Goal: Information Seeking & Learning: Learn about a topic

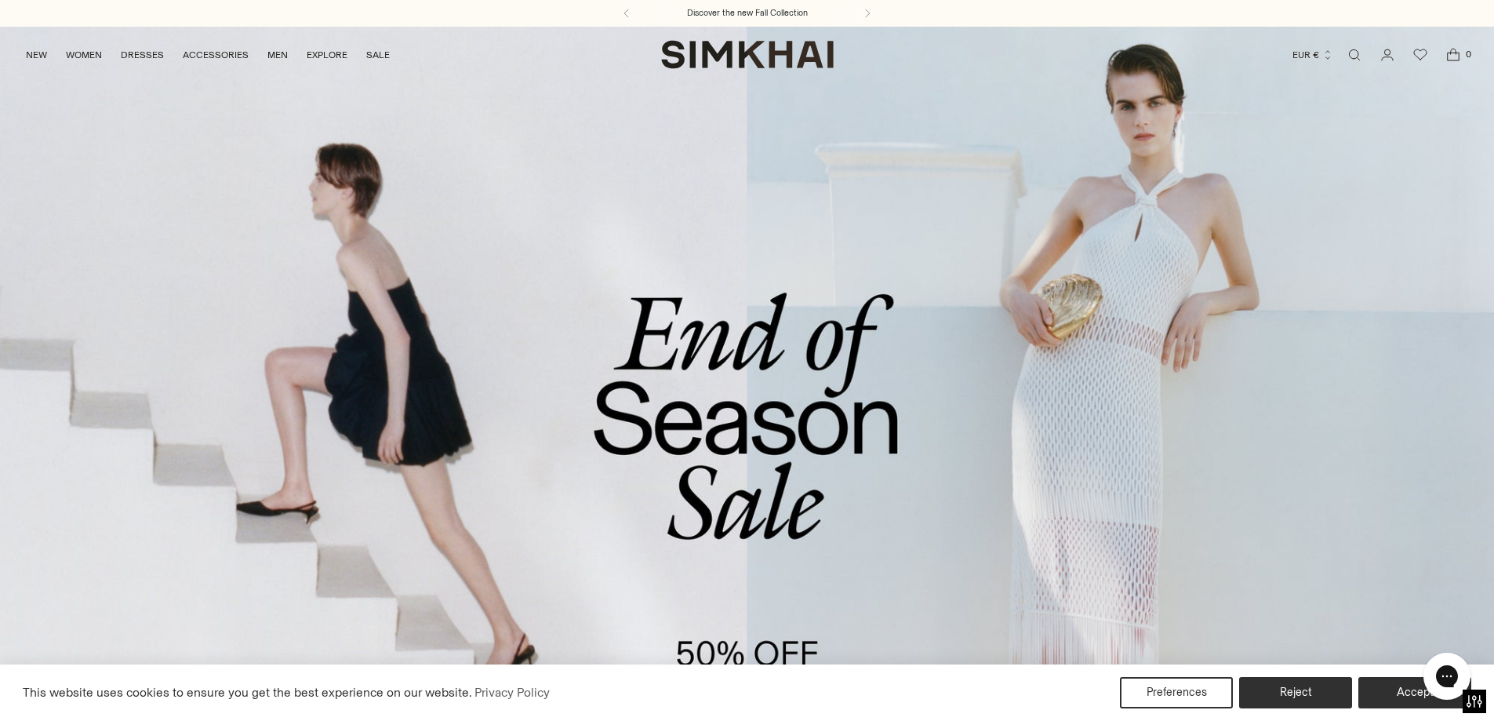
click at [1355, 52] on link "Open search modal" at bounding box center [1354, 54] width 31 height 31
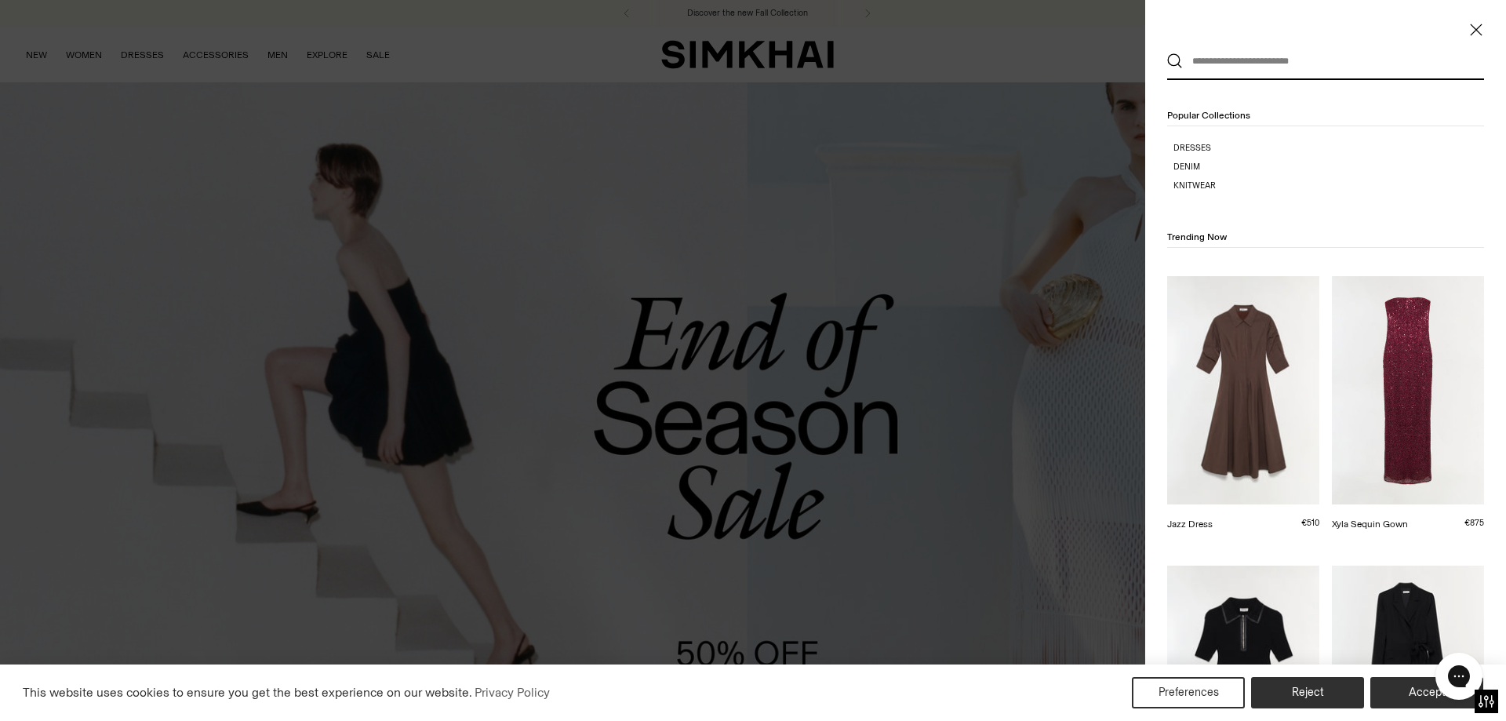
click at [1329, 74] on input "text" at bounding box center [1322, 61] width 278 height 35
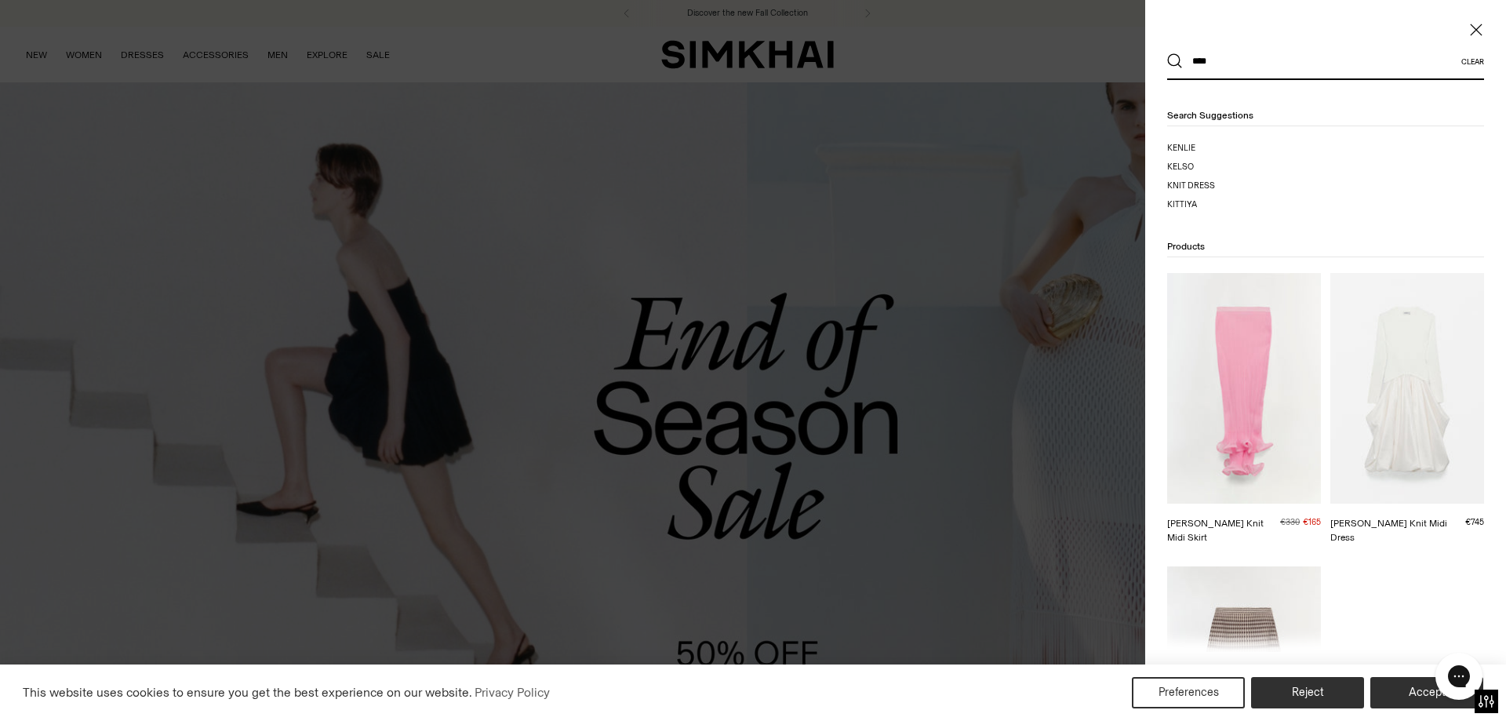
type input "****"
click at [1167, 53] on button "Search" at bounding box center [1175, 61] width 16 height 16
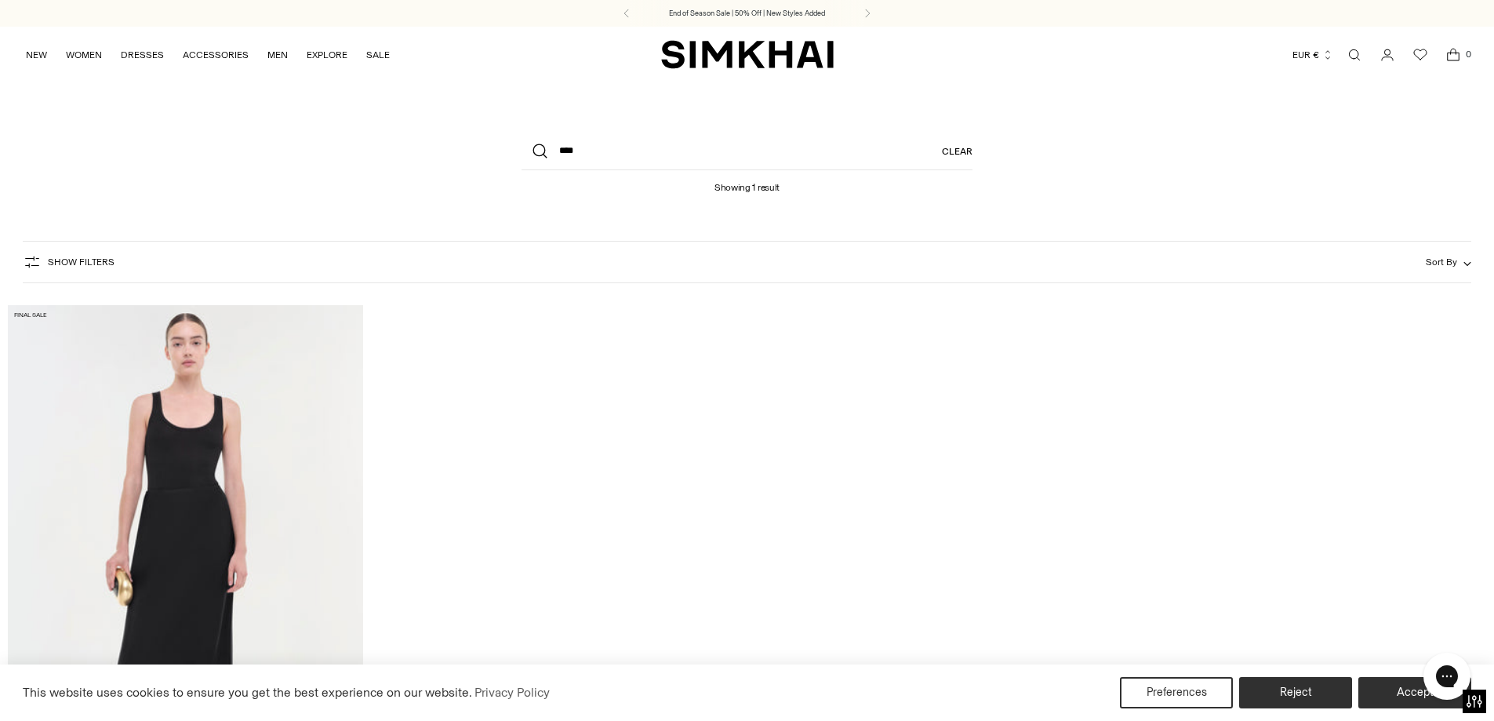
click at [1356, 46] on link "Open search modal" at bounding box center [1354, 54] width 31 height 31
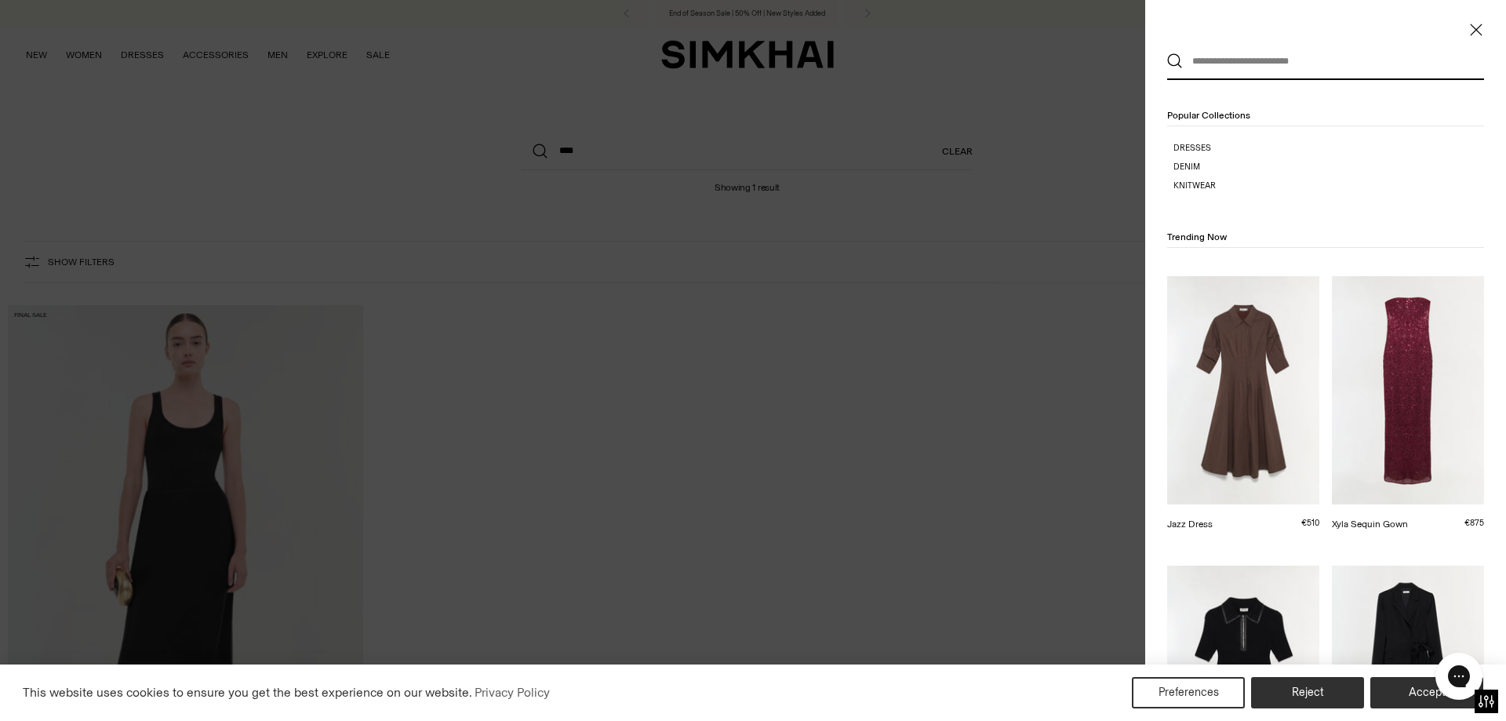
click at [1301, 71] on input "text" at bounding box center [1322, 61] width 278 height 35
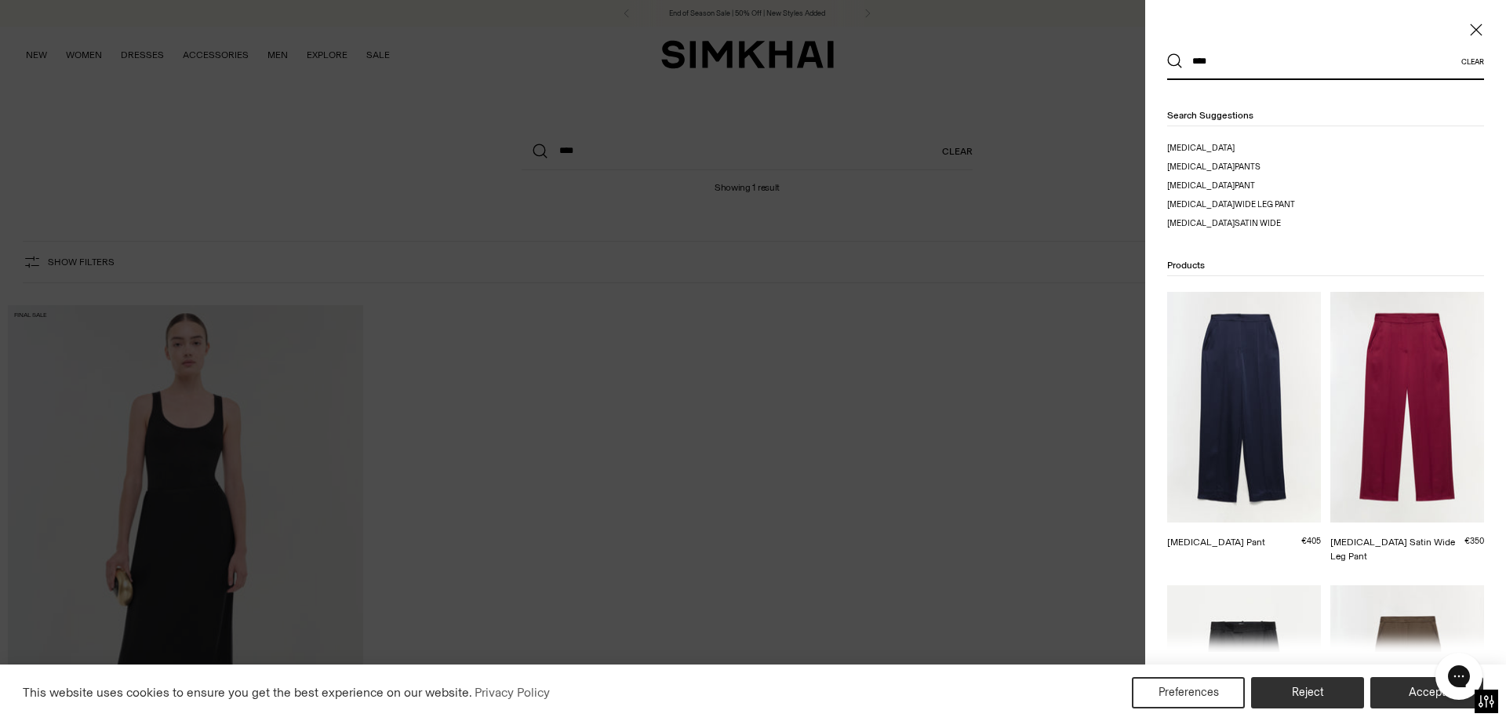
type input "****"
click at [1167, 53] on button "Search" at bounding box center [1175, 61] width 16 height 16
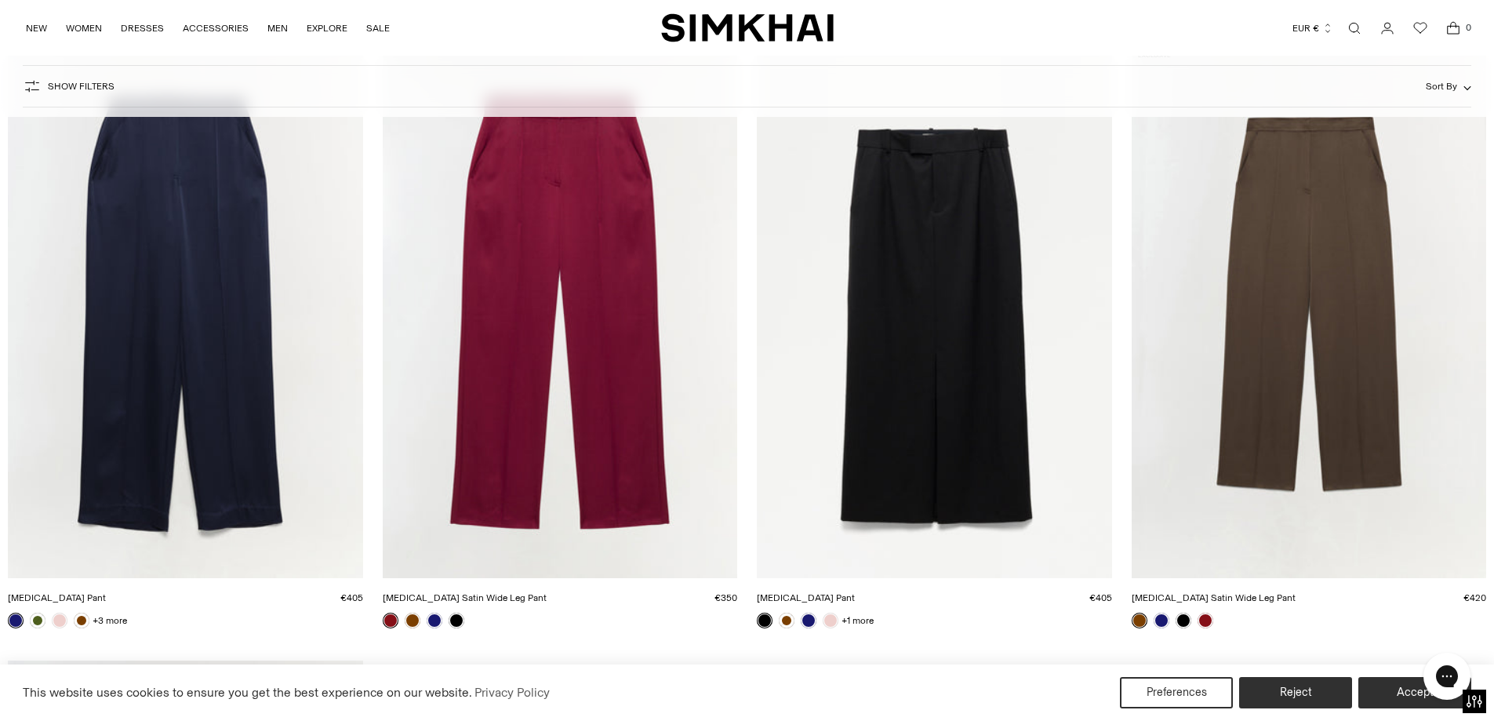
scroll to position [235, 0]
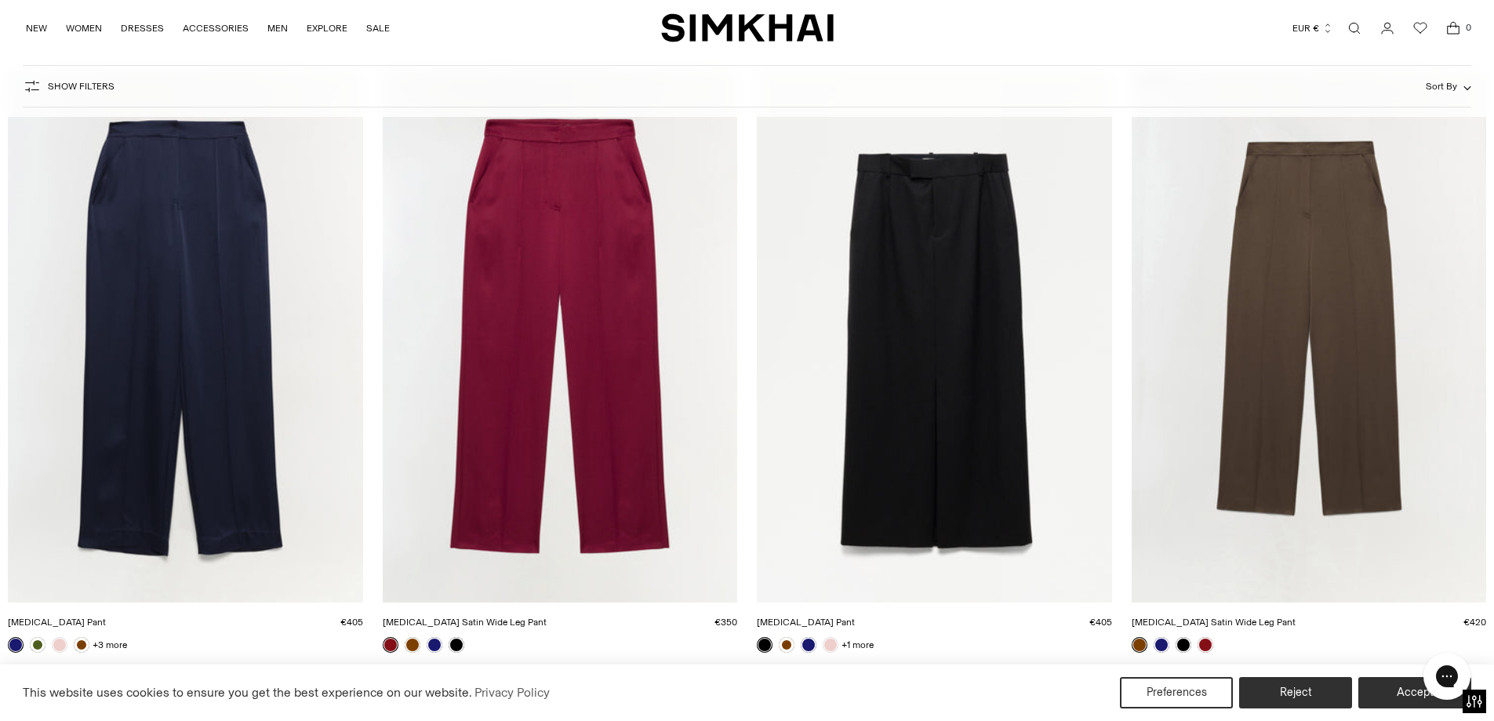
click at [0, 0] on img "Kyra Pant" at bounding box center [0, 0] width 0 height 0
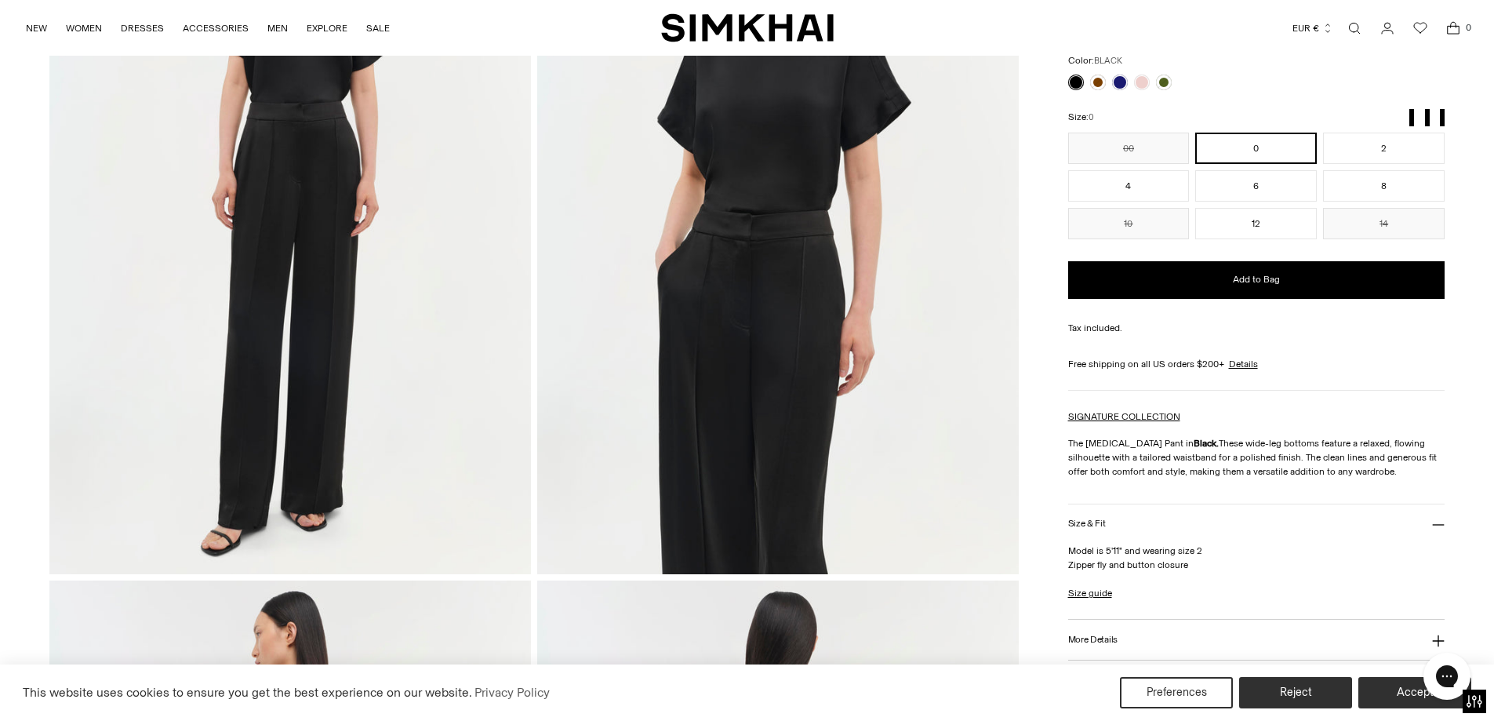
scroll to position [314, 0]
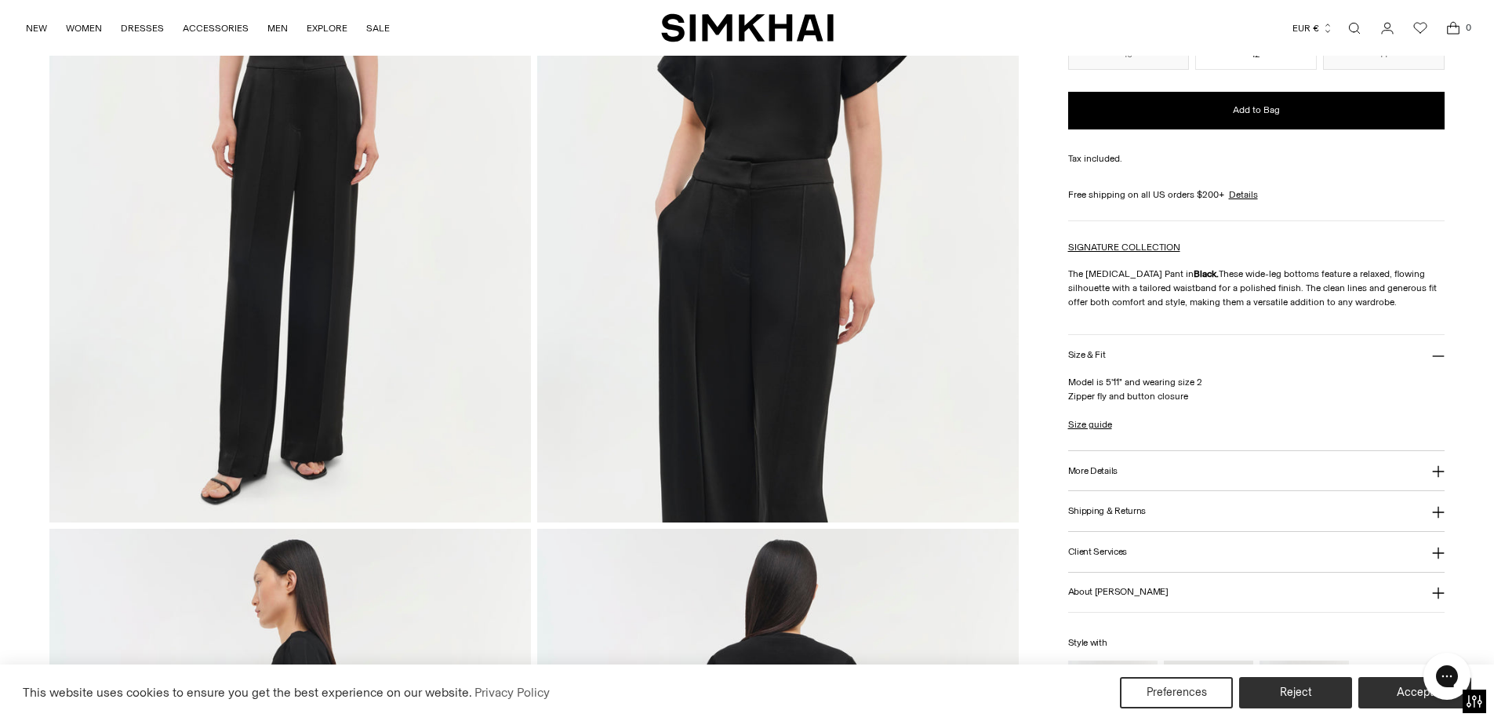
click at [1101, 467] on h3 "More Details" at bounding box center [1092, 471] width 49 height 10
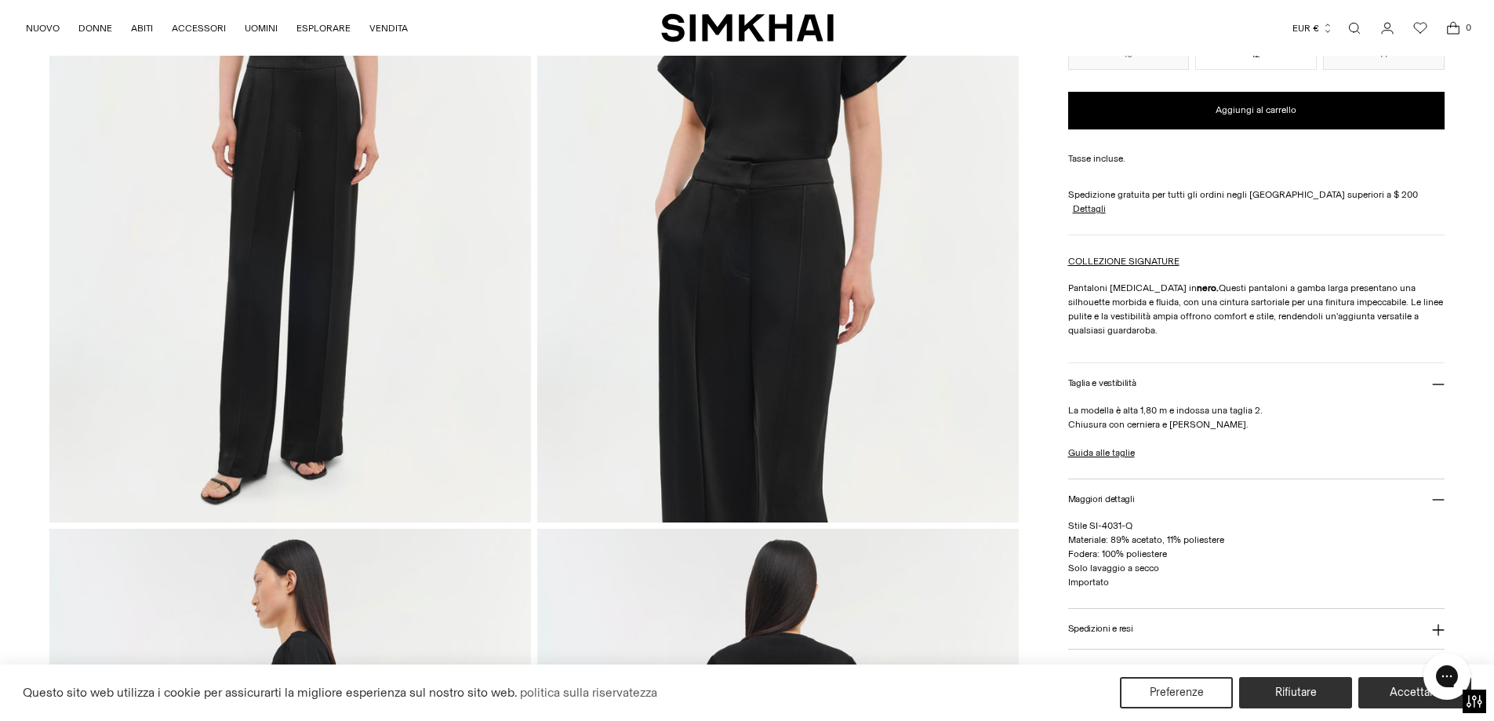
click at [1363, 21] on link "Apri la modalità di ricerca" at bounding box center [1354, 28] width 31 height 31
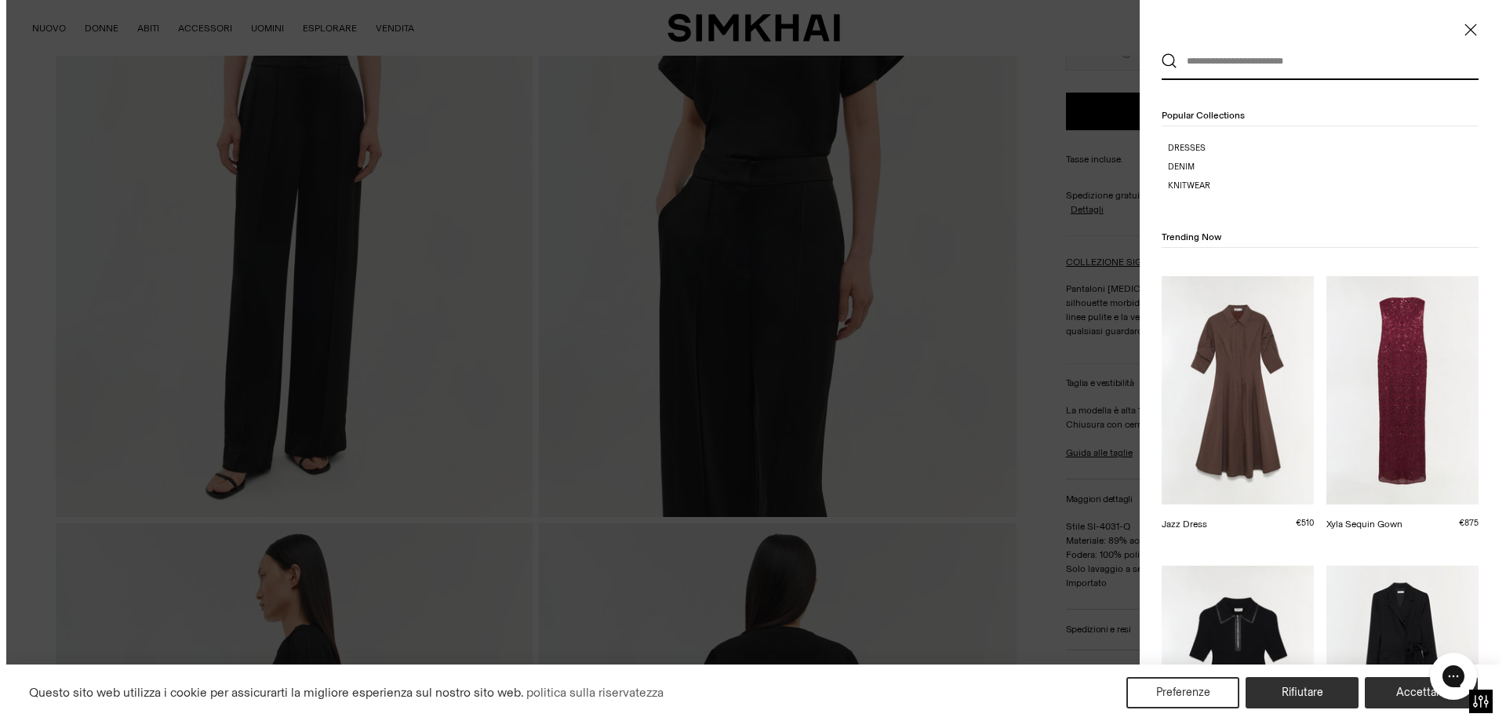
scroll to position [0, 0]
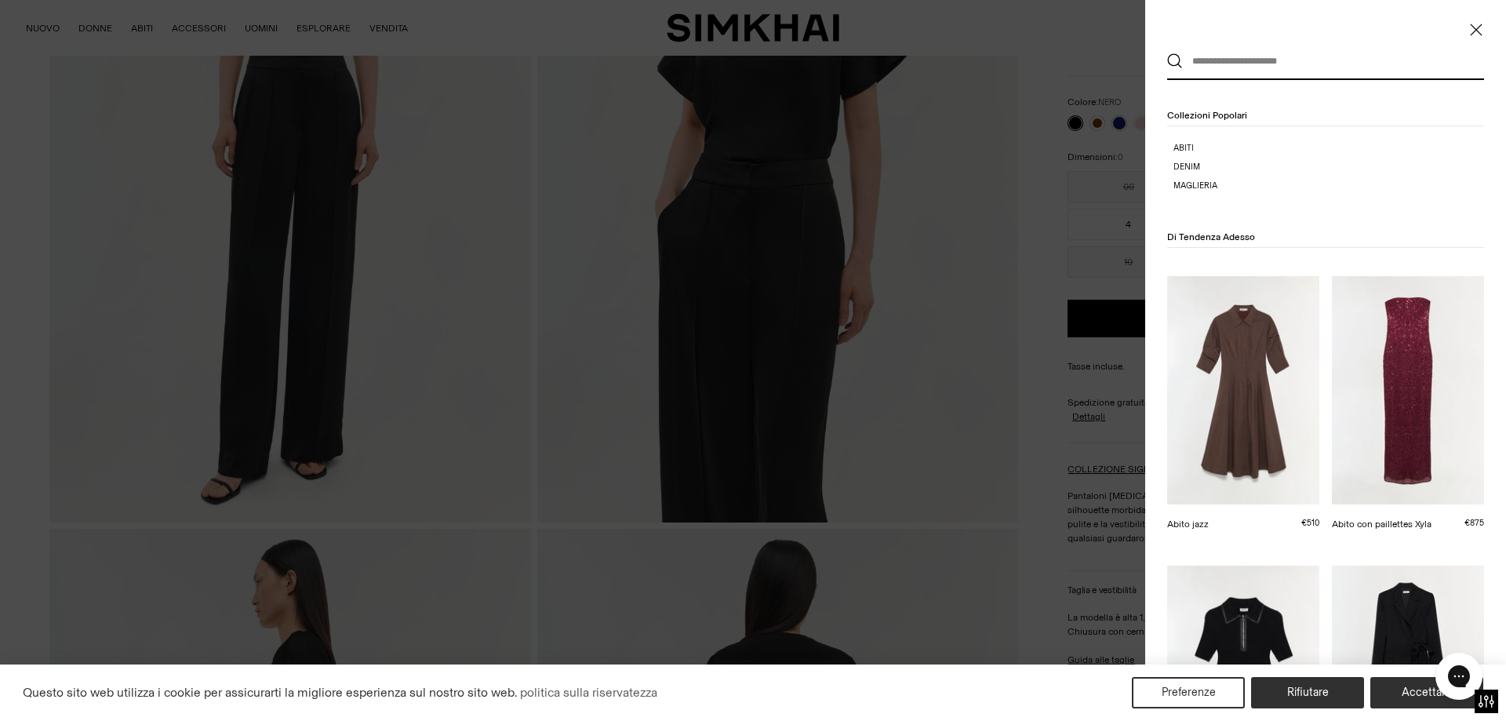
click at [1342, 45] on input "text" at bounding box center [1319, 61] width 273 height 35
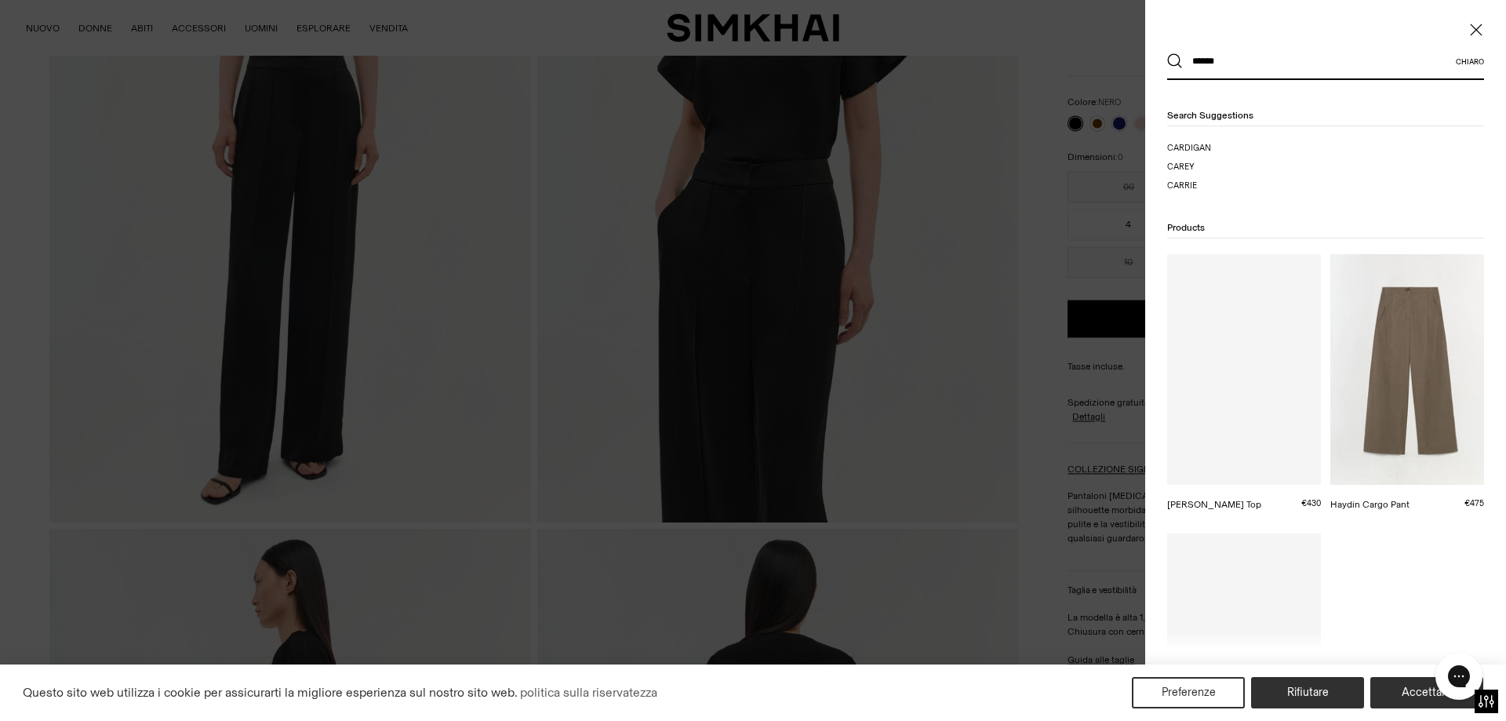
type input "******"
click at [1167, 53] on button "Ricerca" at bounding box center [1175, 61] width 16 height 16
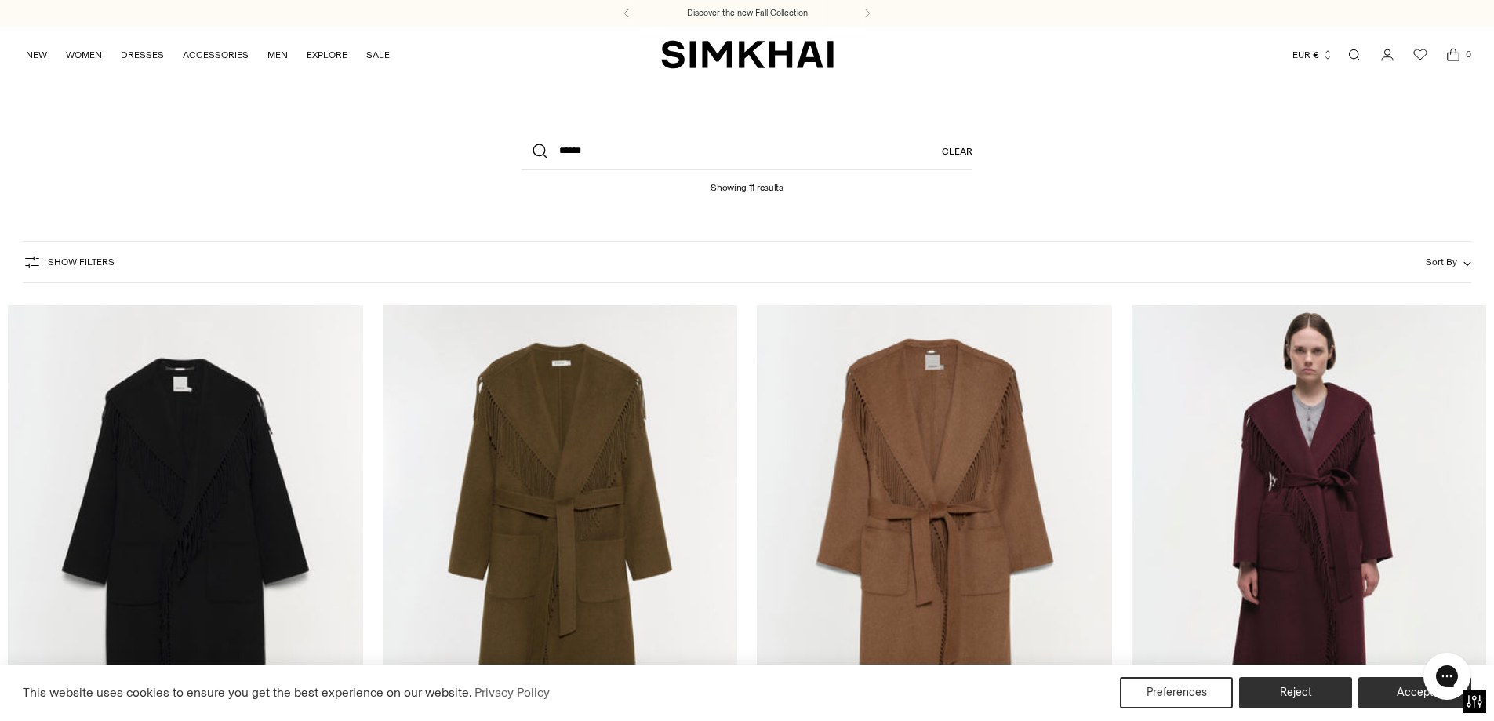
click at [0, 0] on img "Carrie Coat" at bounding box center [0, 0] width 0 height 0
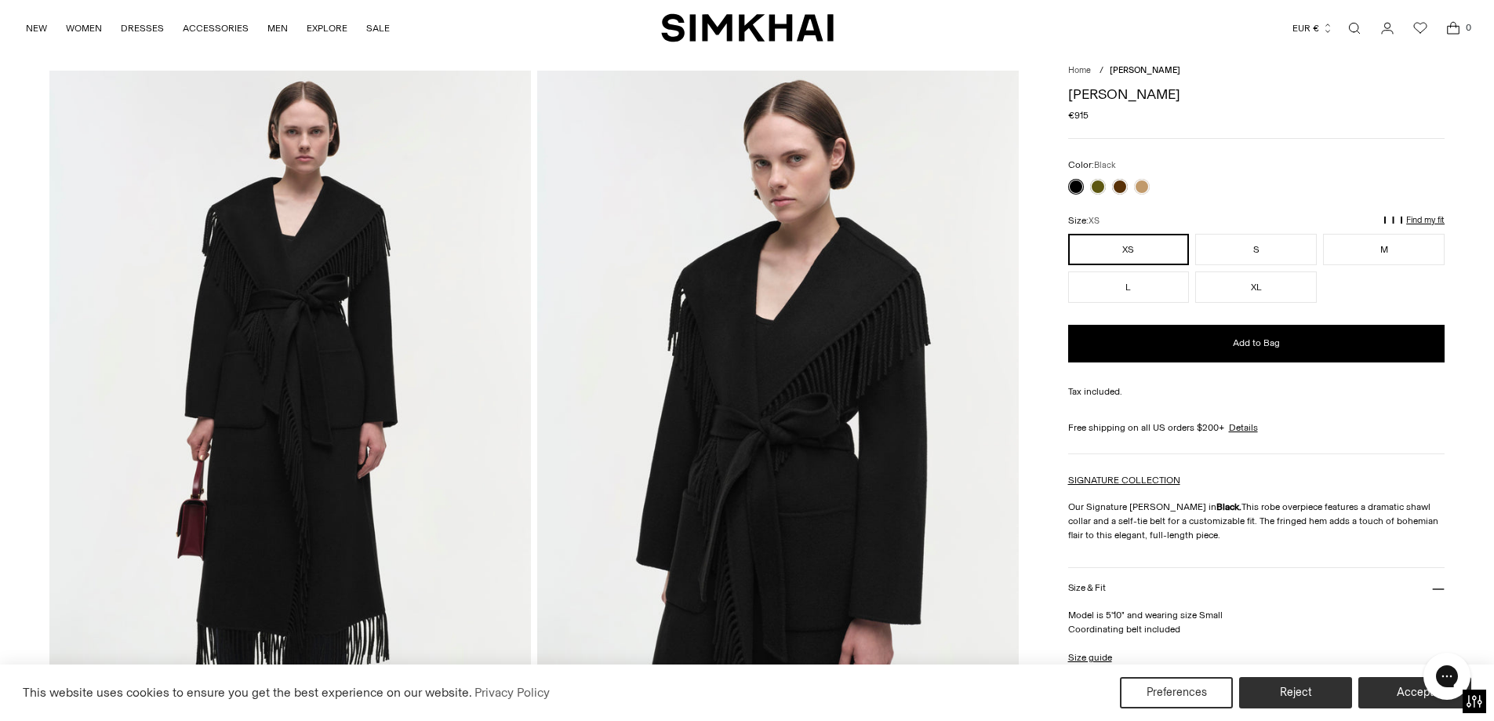
scroll to position [157, 0]
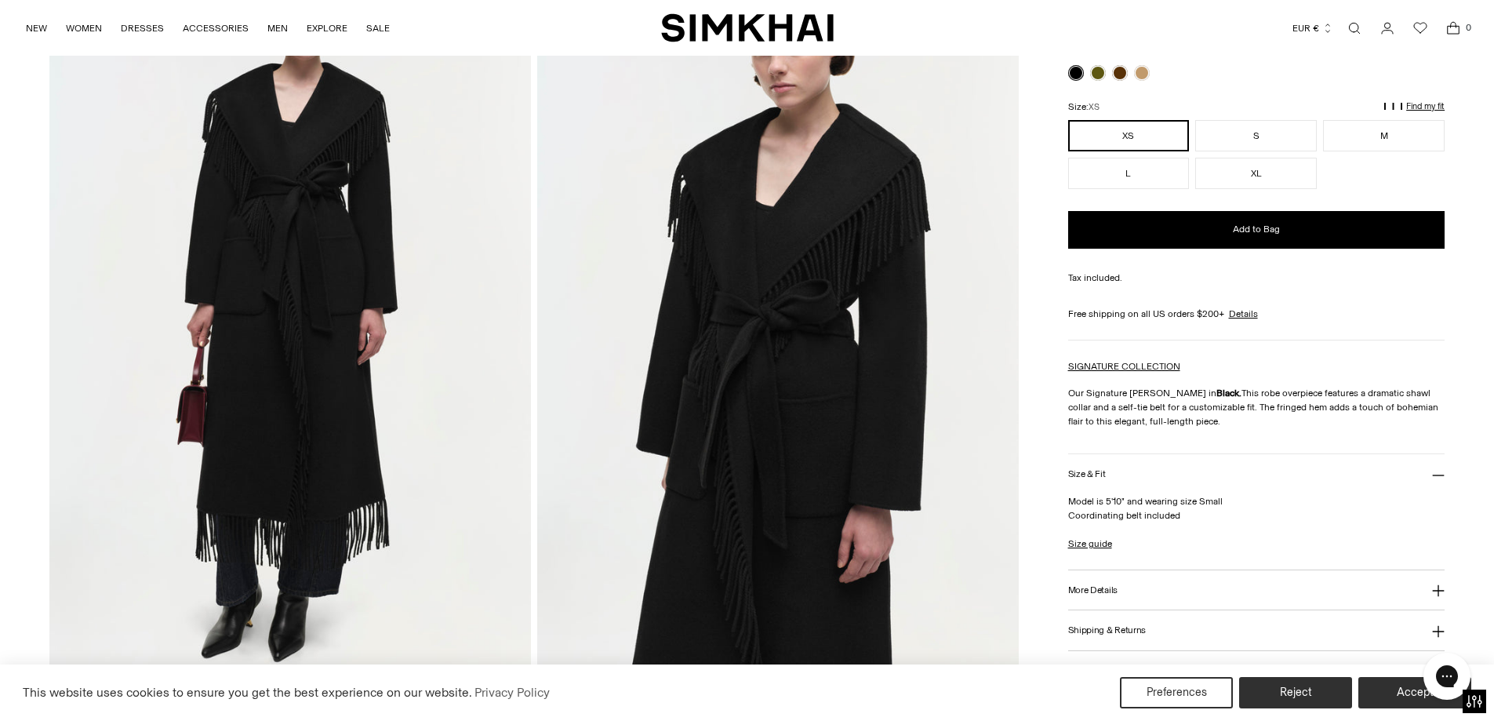
click at [1293, 77] on div at bounding box center [1256, 73] width 377 height 16
click at [1255, 65] on div at bounding box center [1256, 73] width 377 height 16
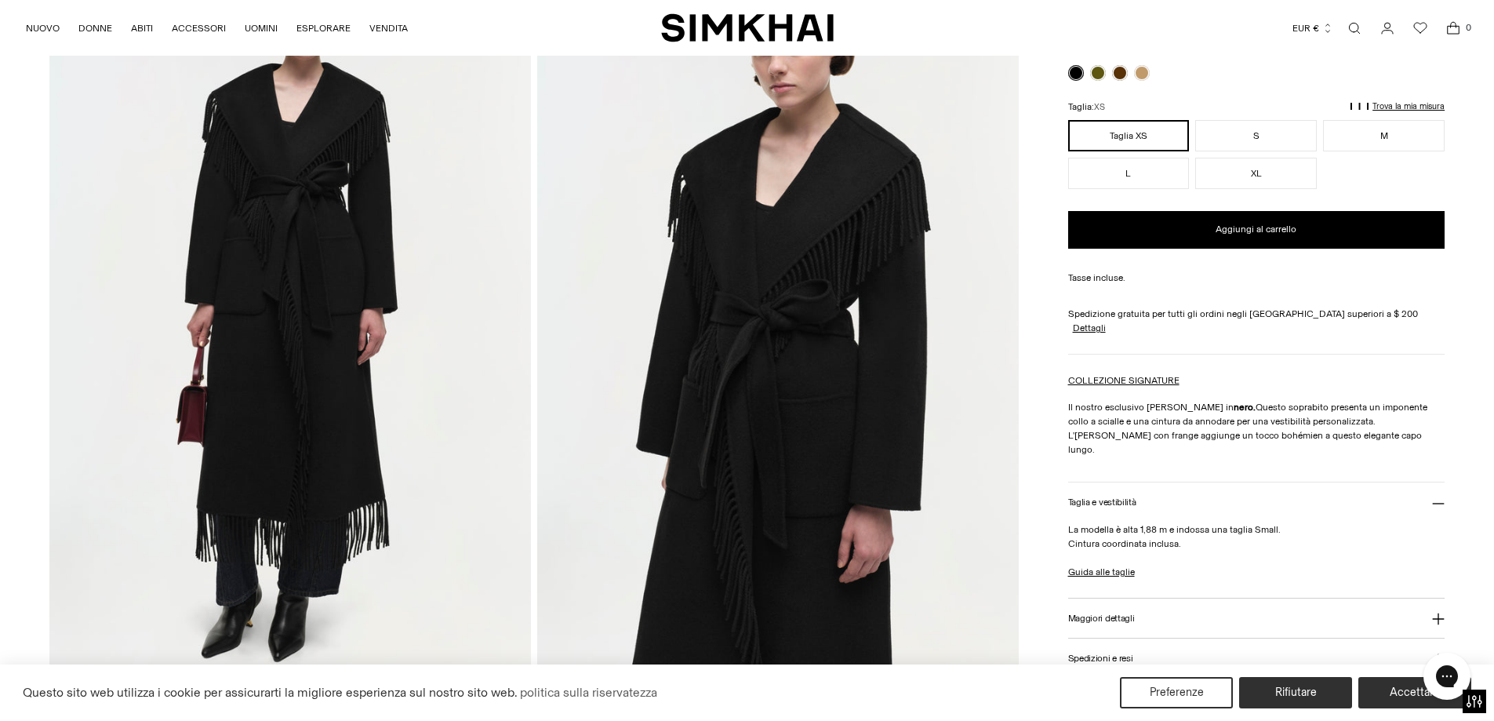
click at [1361, 23] on link "Apri la modalità di ricerca" at bounding box center [1354, 28] width 31 height 31
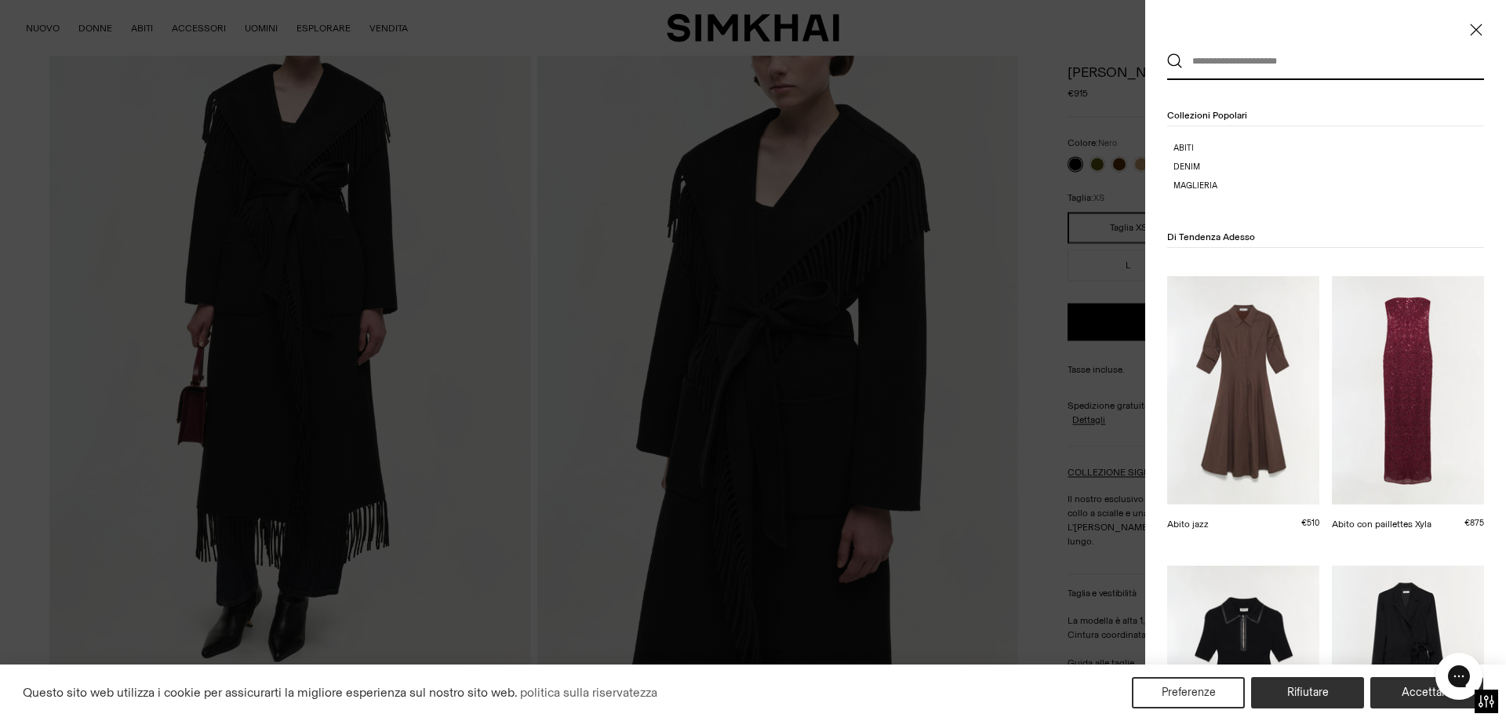
click at [1288, 69] on input "text" at bounding box center [1319, 61] width 273 height 35
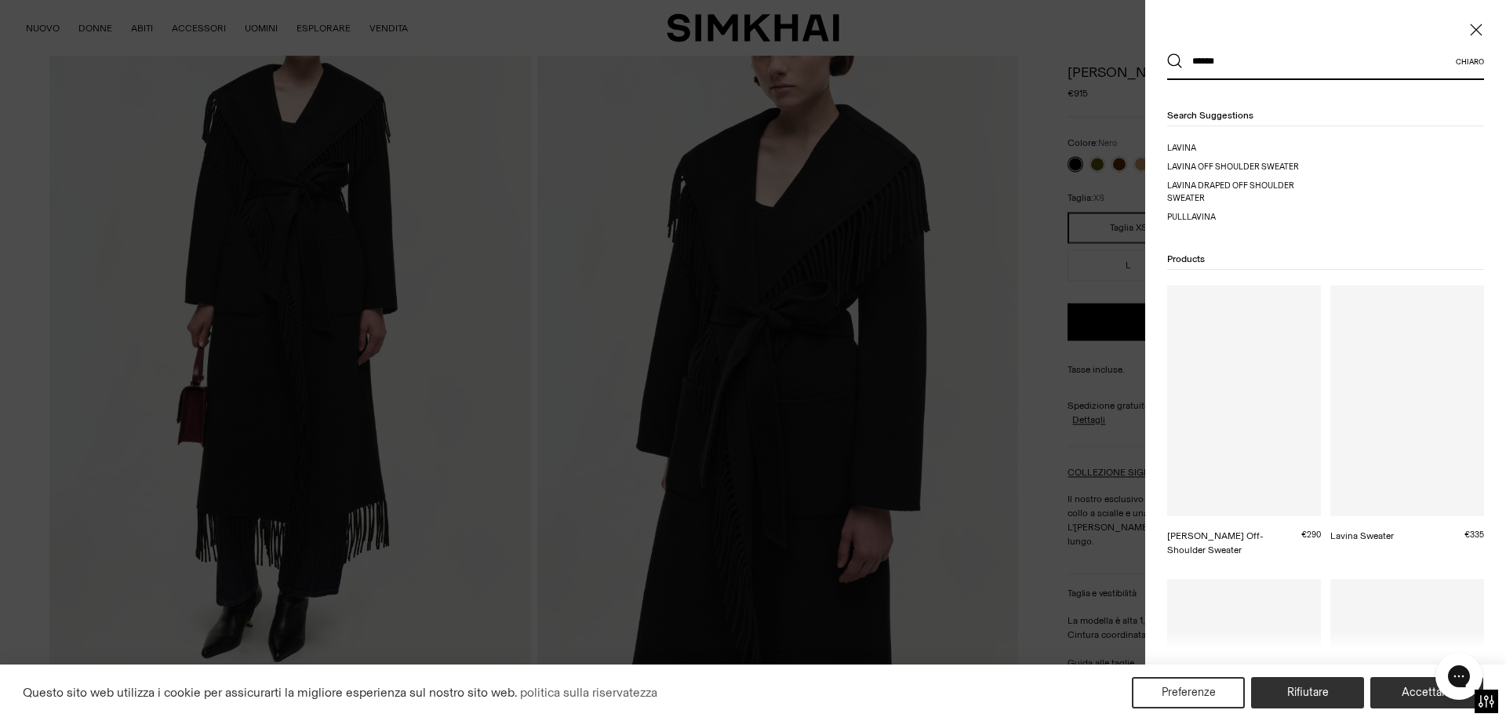
type input "******"
click at [1167, 53] on button "Ricerca" at bounding box center [1175, 61] width 16 height 16
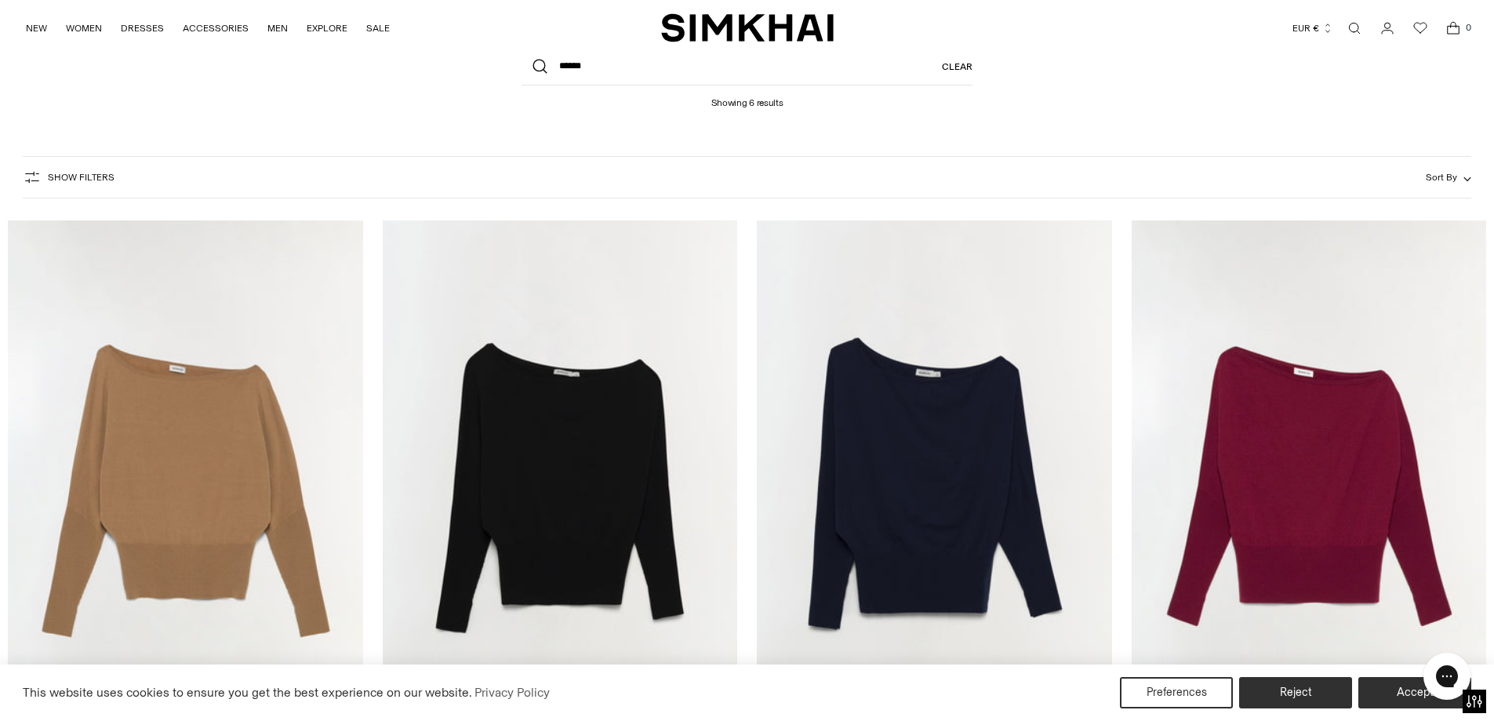
scroll to position [78, 0]
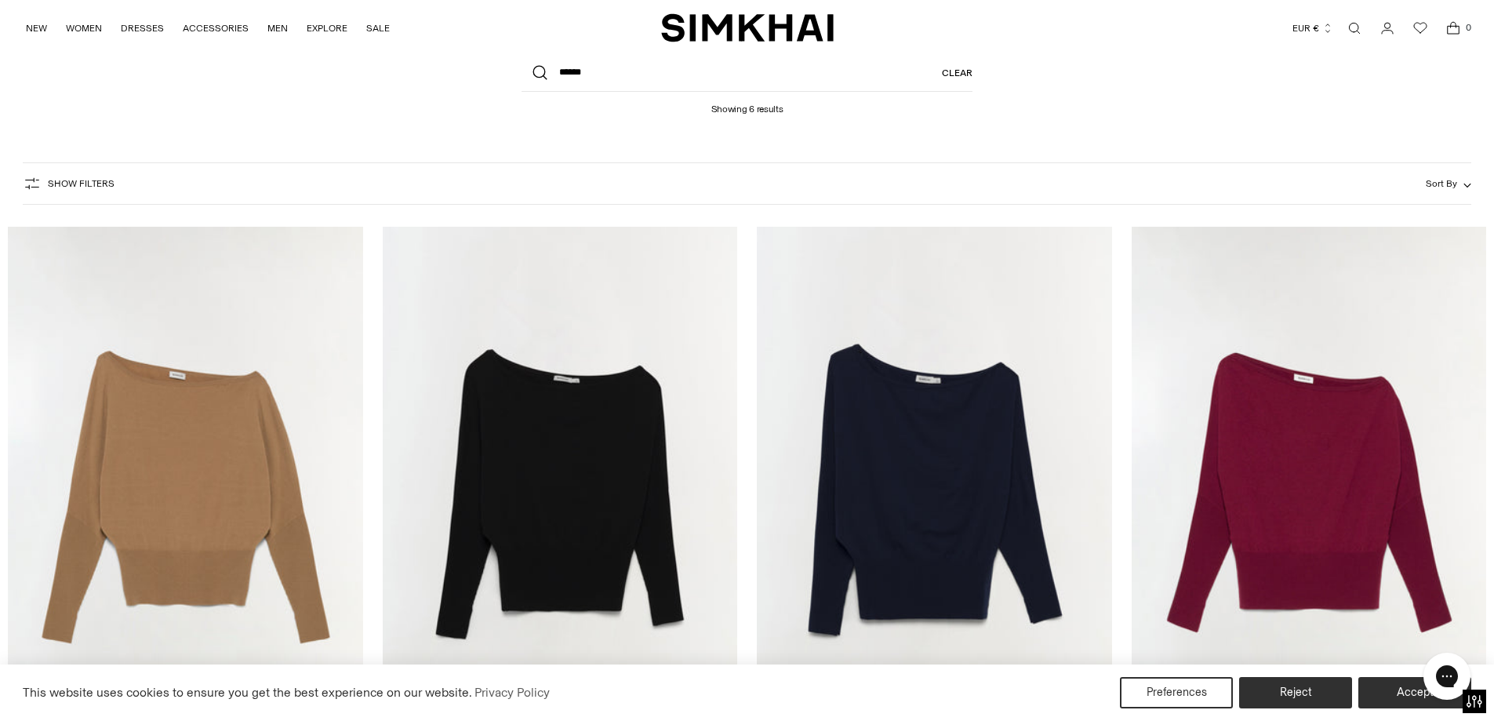
click at [0, 0] on img "Lavina Sweater" at bounding box center [0, 0] width 0 height 0
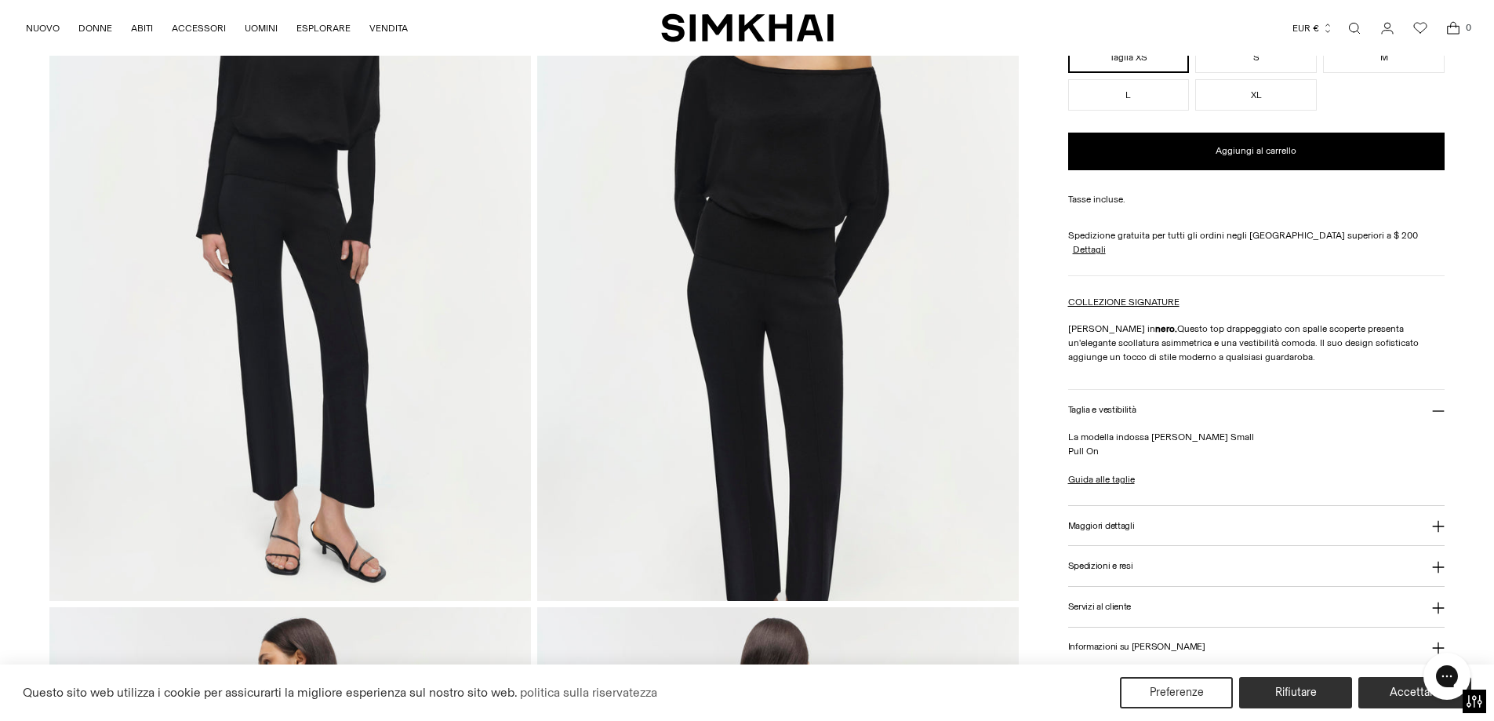
scroll to position [392, 0]
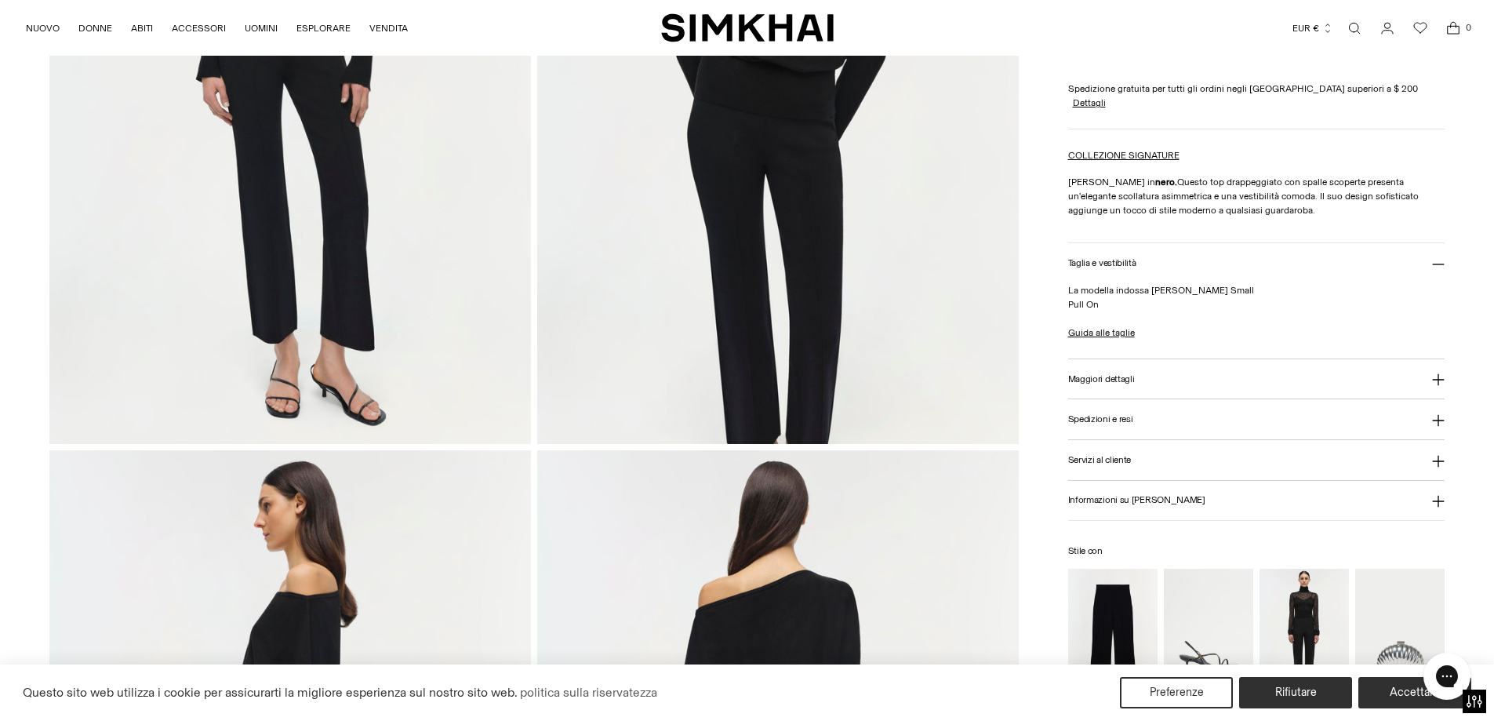
click at [1110, 372] on font "Maggiori dettagli" at bounding box center [1101, 377] width 67 height 11
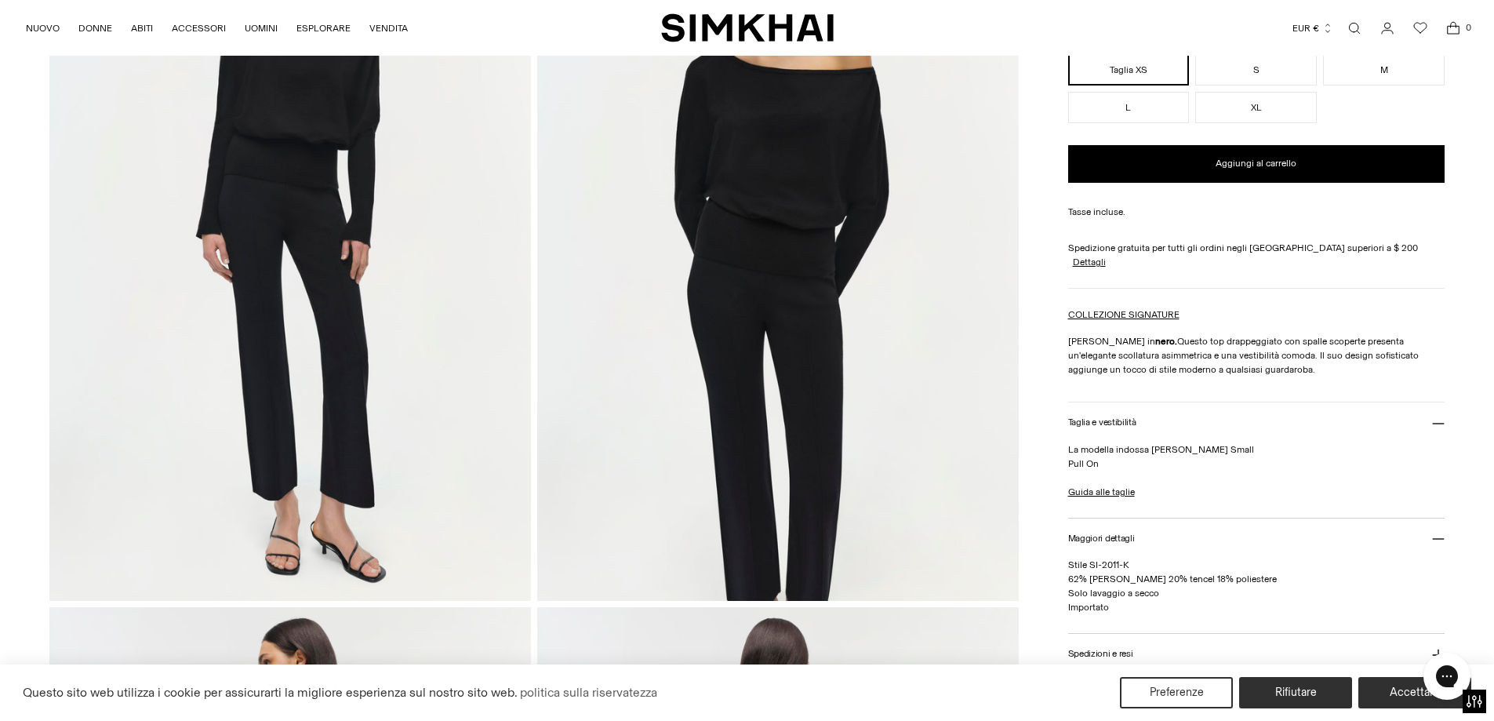
scroll to position [157, 0]
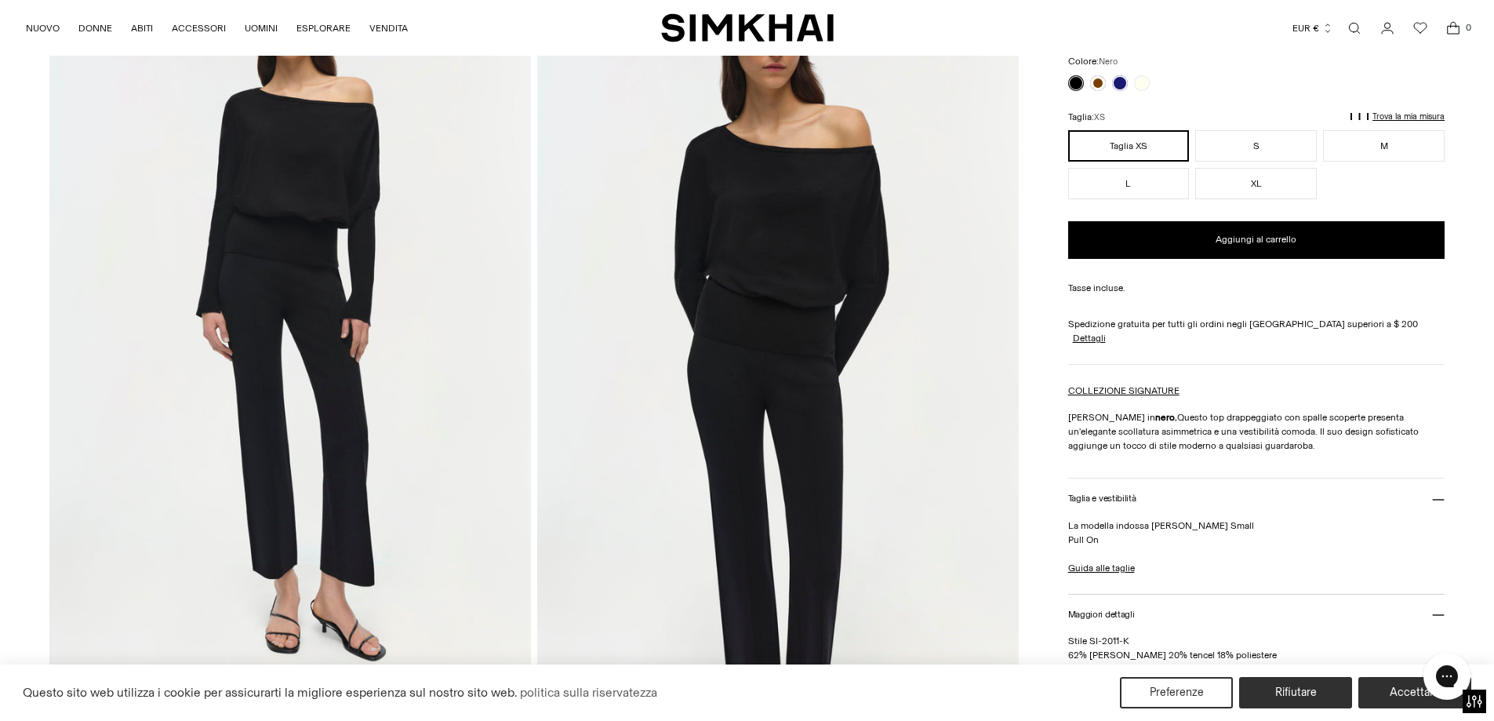
click at [1356, 28] on link "Apri la modalità di ricerca" at bounding box center [1354, 28] width 31 height 31
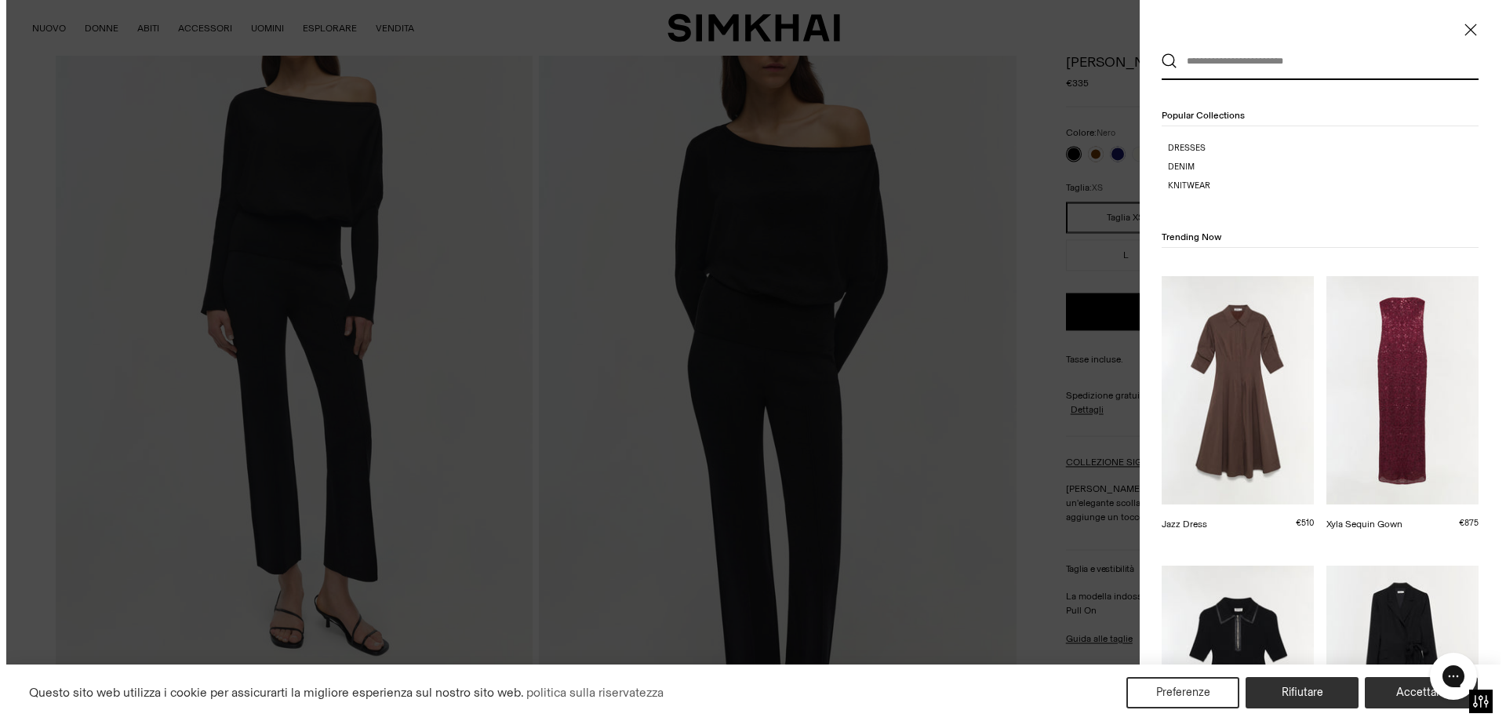
scroll to position [0, 0]
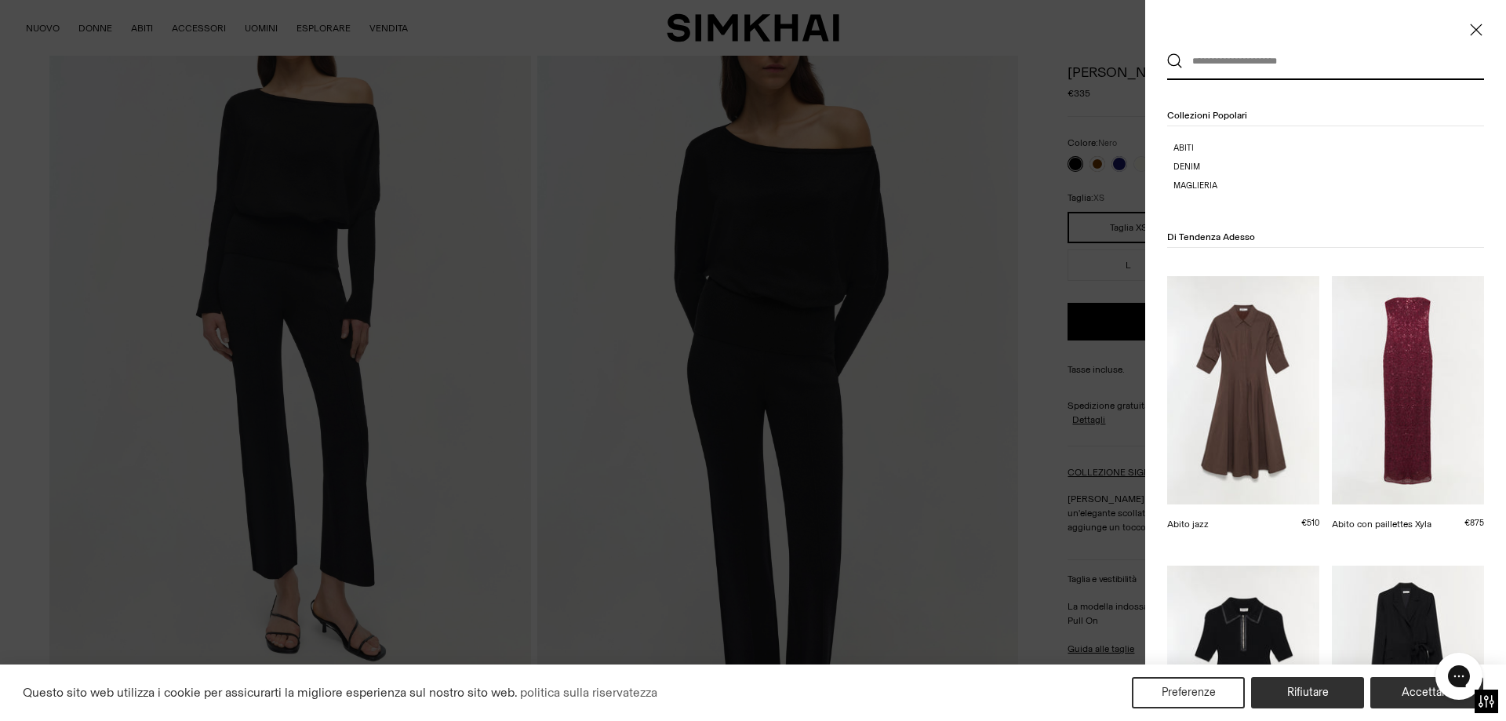
click at [1228, 56] on input "text" at bounding box center [1319, 61] width 273 height 35
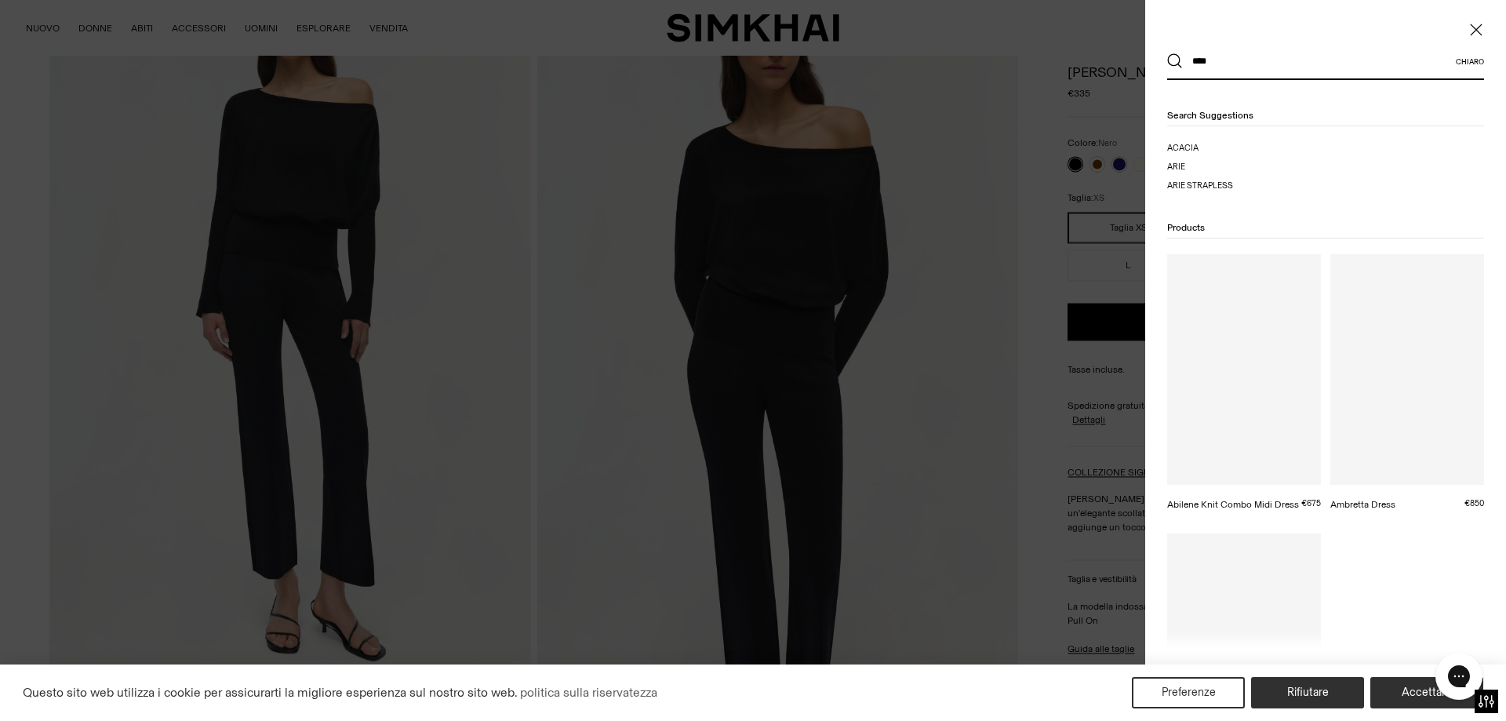
type input "****"
click at [1167, 53] on button "Ricerca" at bounding box center [1175, 61] width 16 height 16
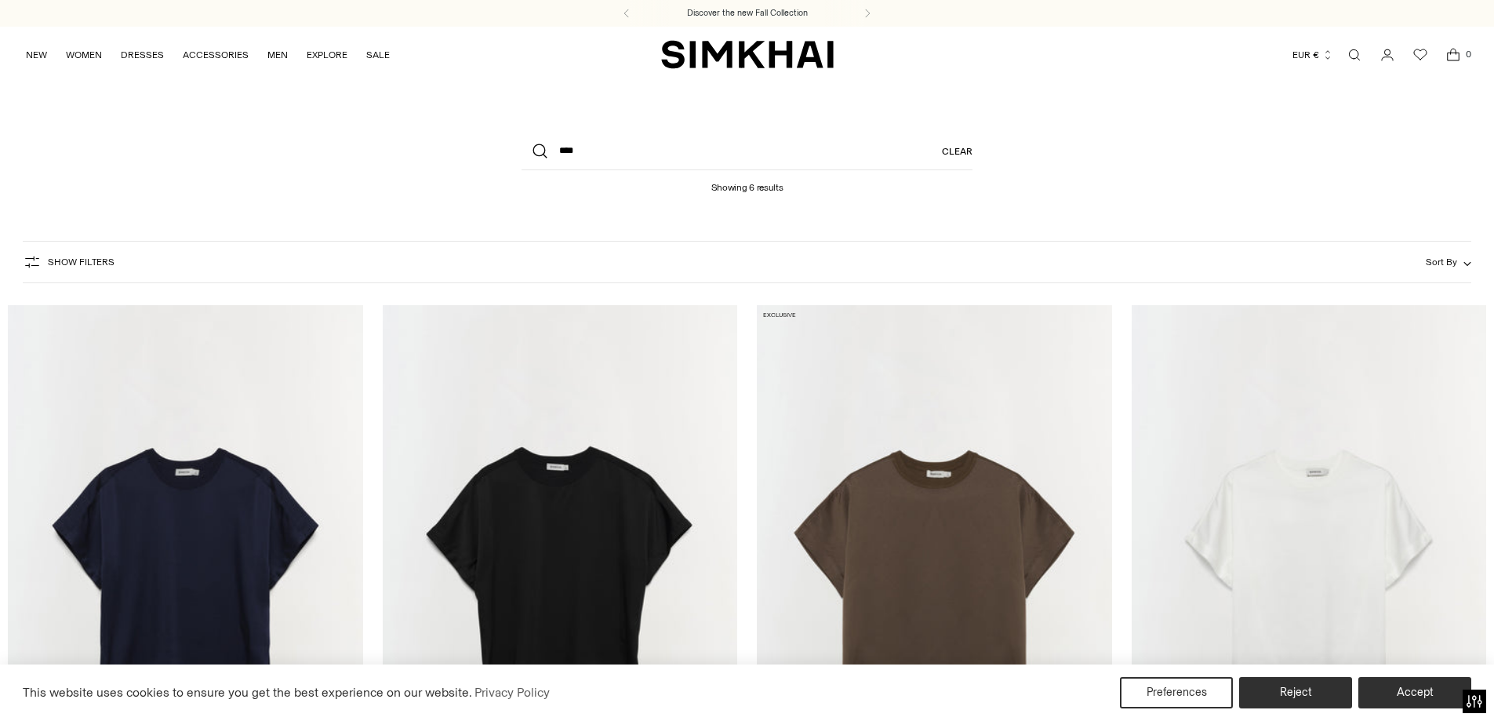
click at [0, 0] on img "Addy T-Shirt" at bounding box center [0, 0] width 0 height 0
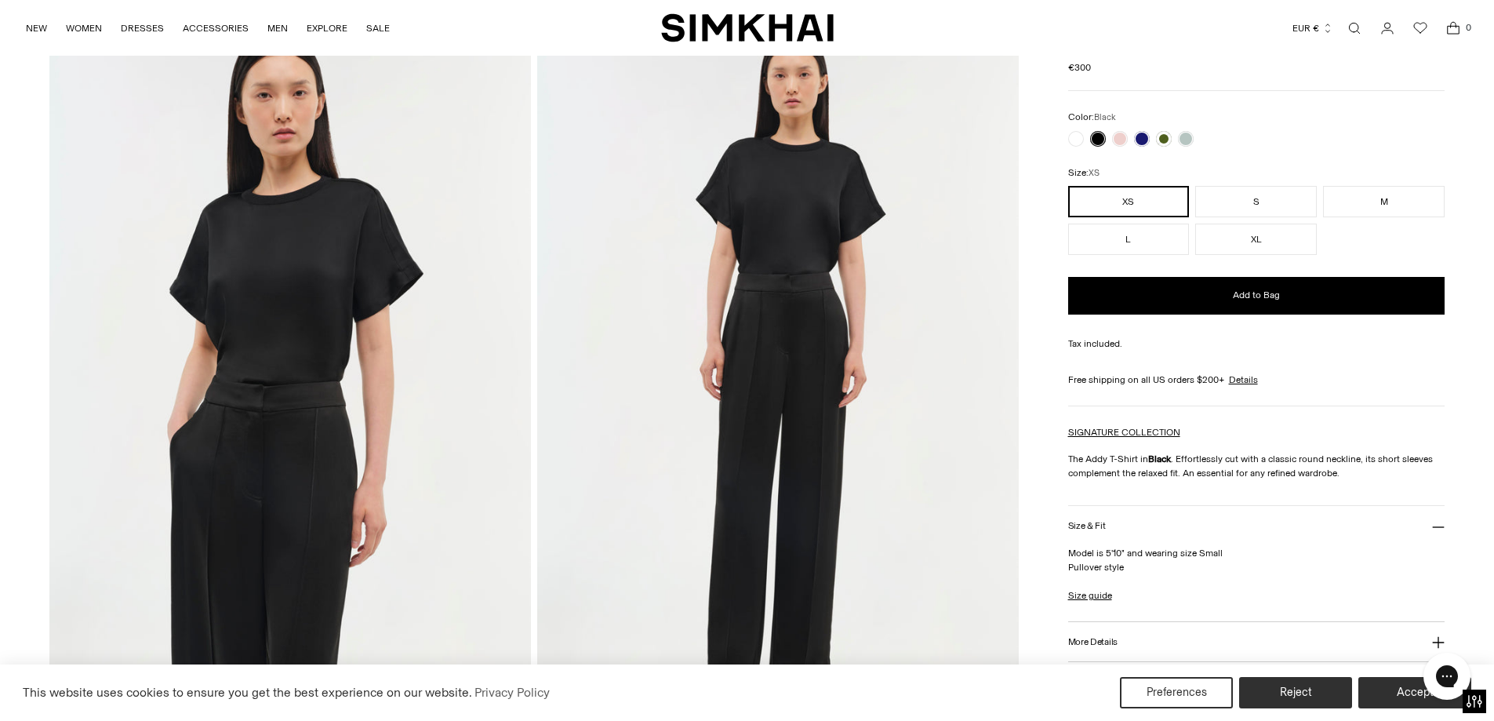
scroll to position [235, 0]
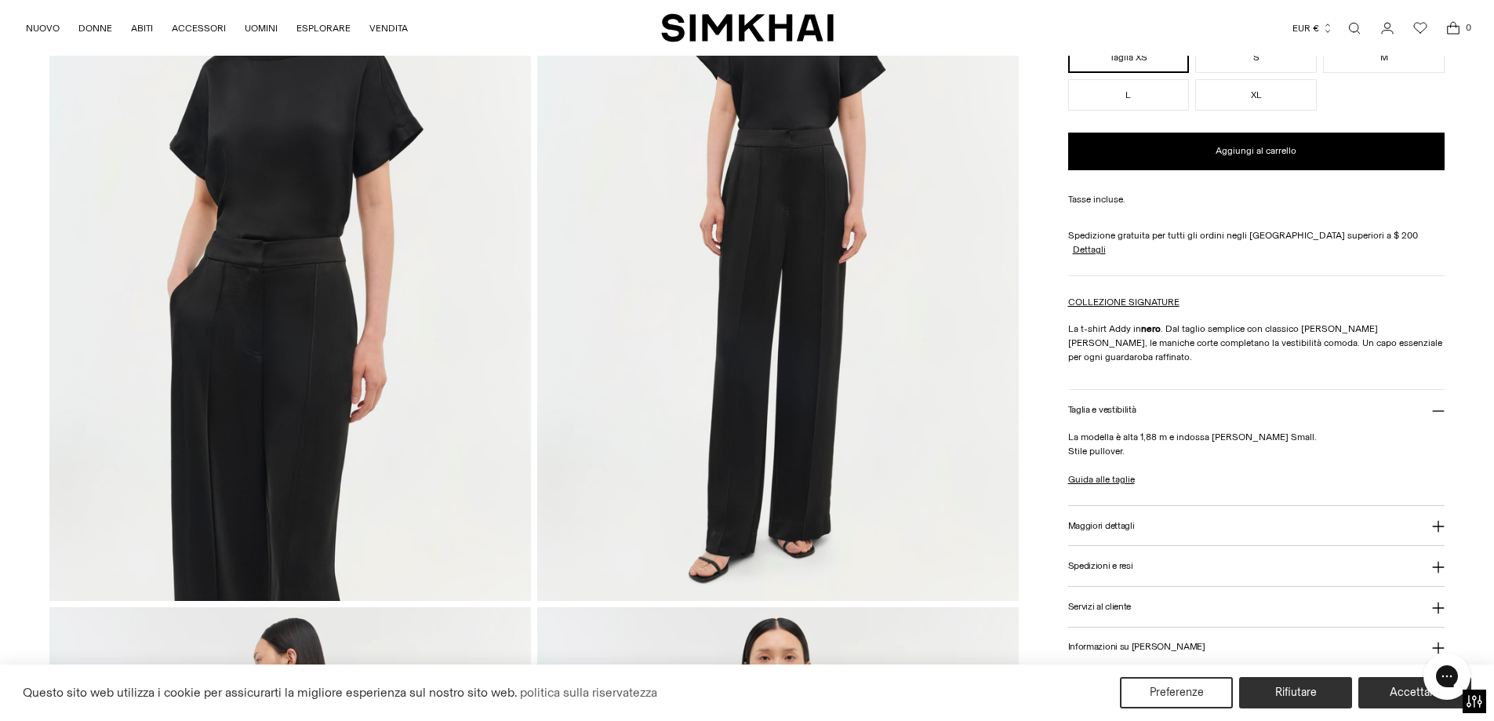
click at [1364, 342] on div "Maglietta Addy Prezzo normale €300 Unit price / per Colore: Nero Colore: Nero *…" at bounding box center [1256, 368] width 377 height 965
click at [1357, 28] on link "Apri la modalità di ricerca" at bounding box center [1354, 28] width 31 height 31
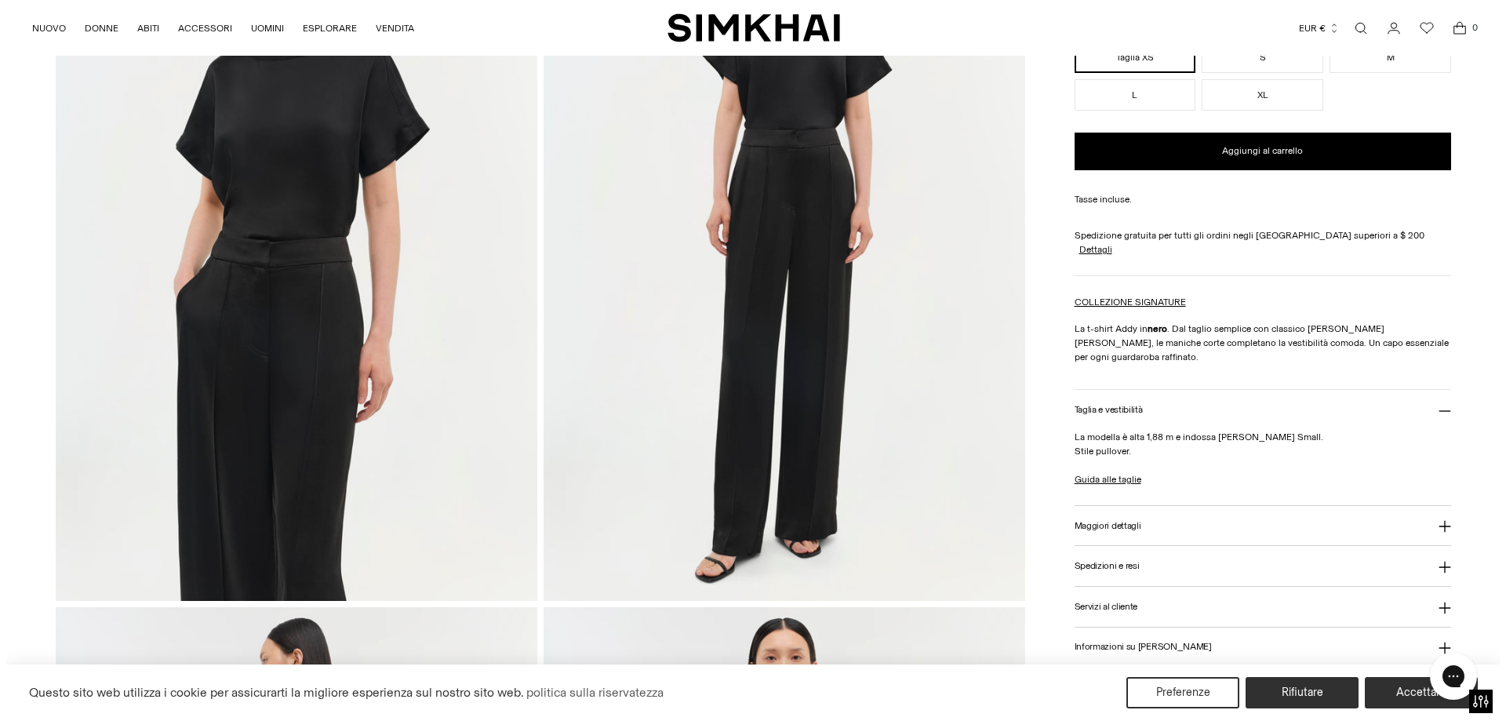
scroll to position [0, 0]
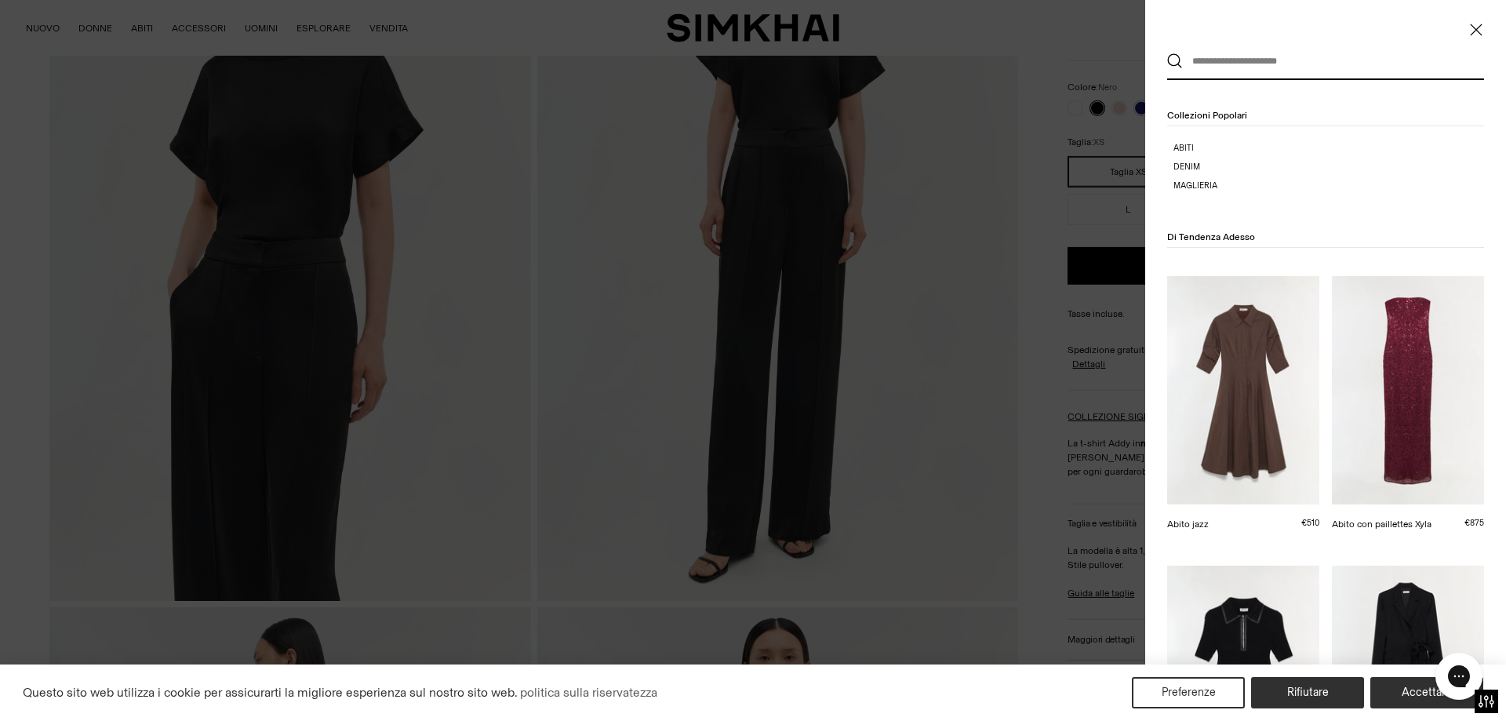
click at [1289, 56] on input "text" at bounding box center [1319, 61] width 273 height 35
type input "*"
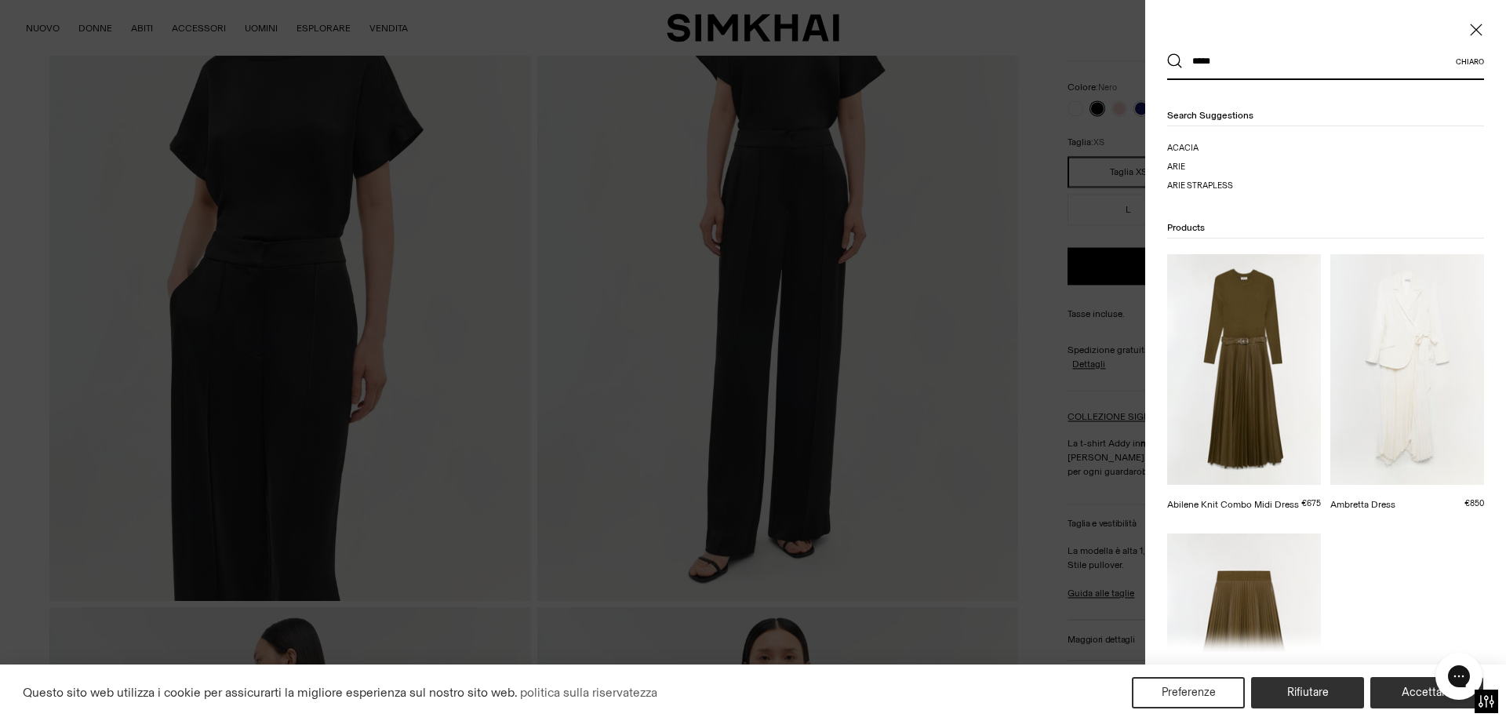
type input "*****"
click at [1167, 53] on button "Ricerca" at bounding box center [1175, 61] width 16 height 16
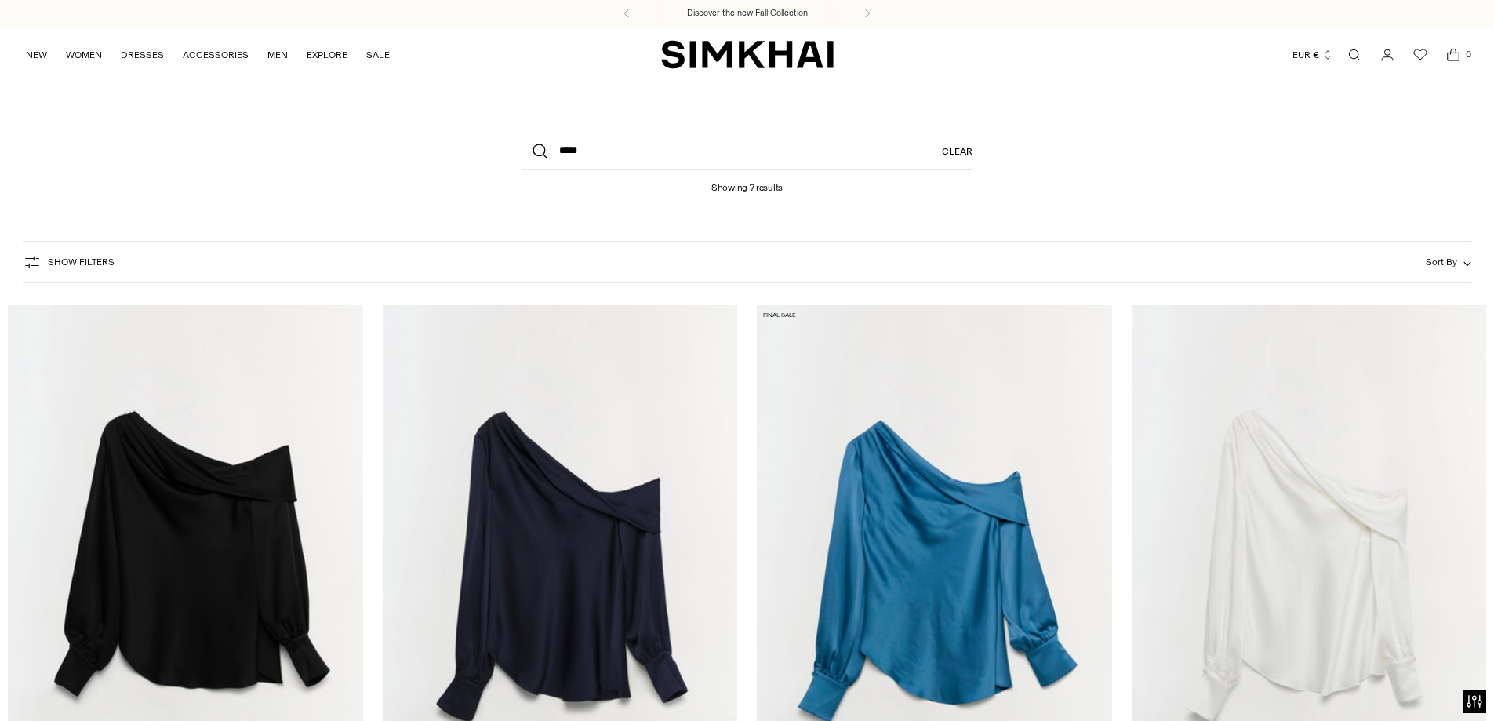
click at [0, 0] on img "Signature Alice Top" at bounding box center [0, 0] width 0 height 0
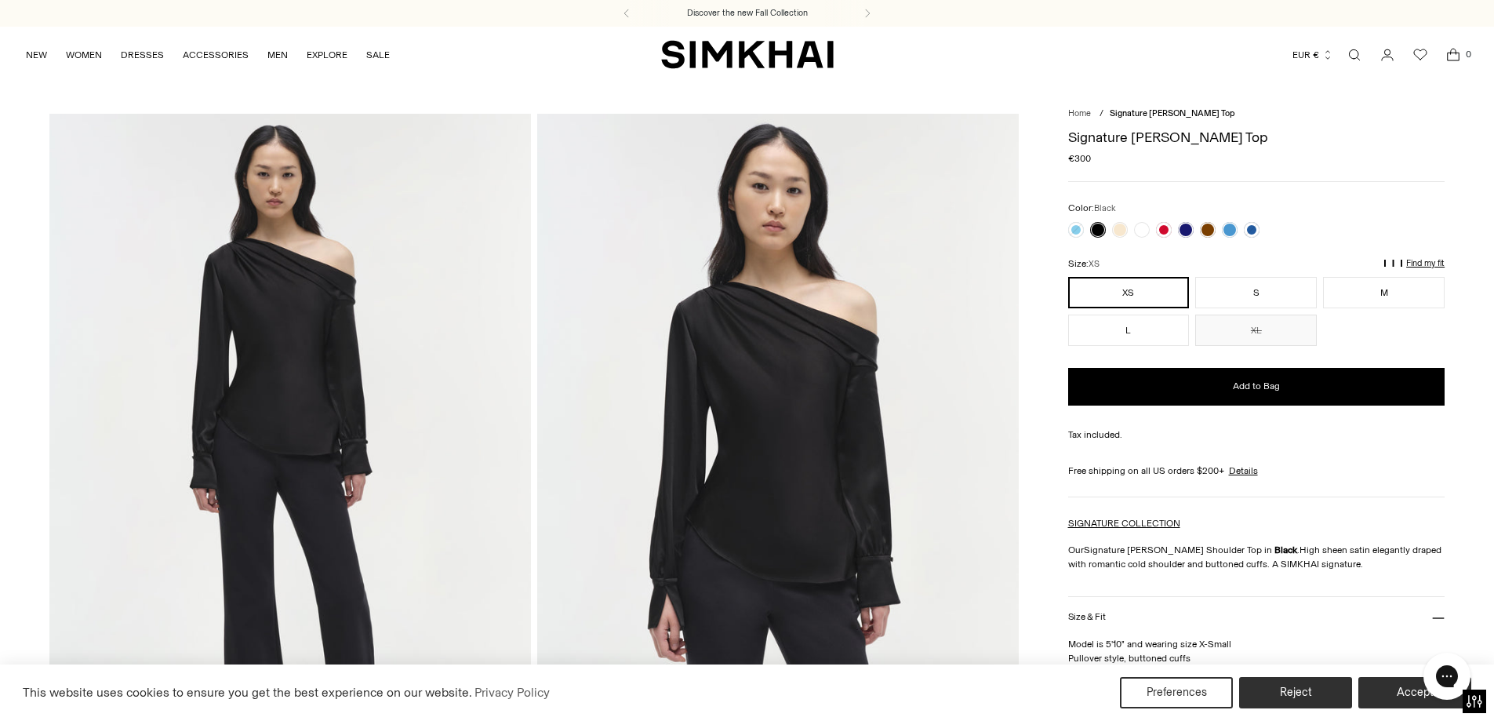
click at [1294, 159] on div "Regular price €300 Unit price / per" at bounding box center [1256, 158] width 377 height 14
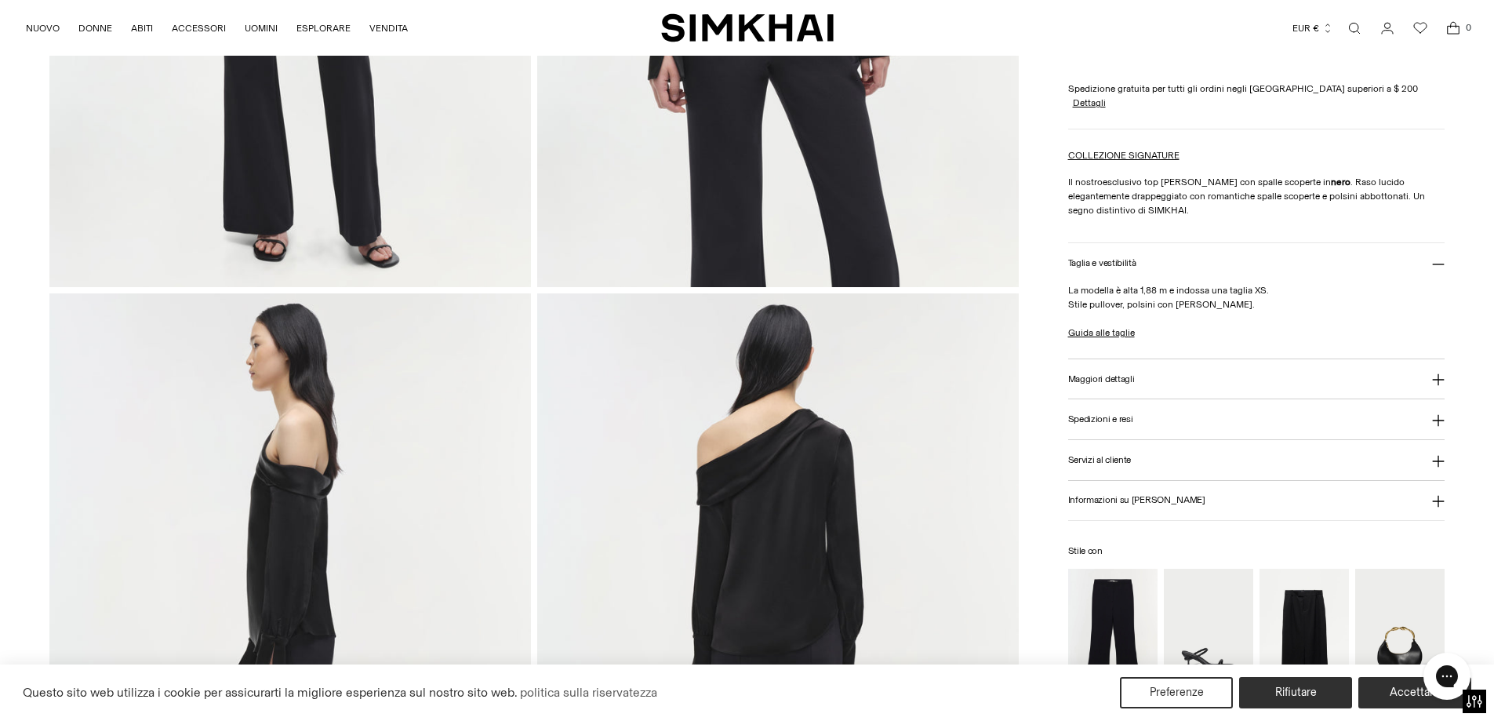
scroll to position [863, 0]
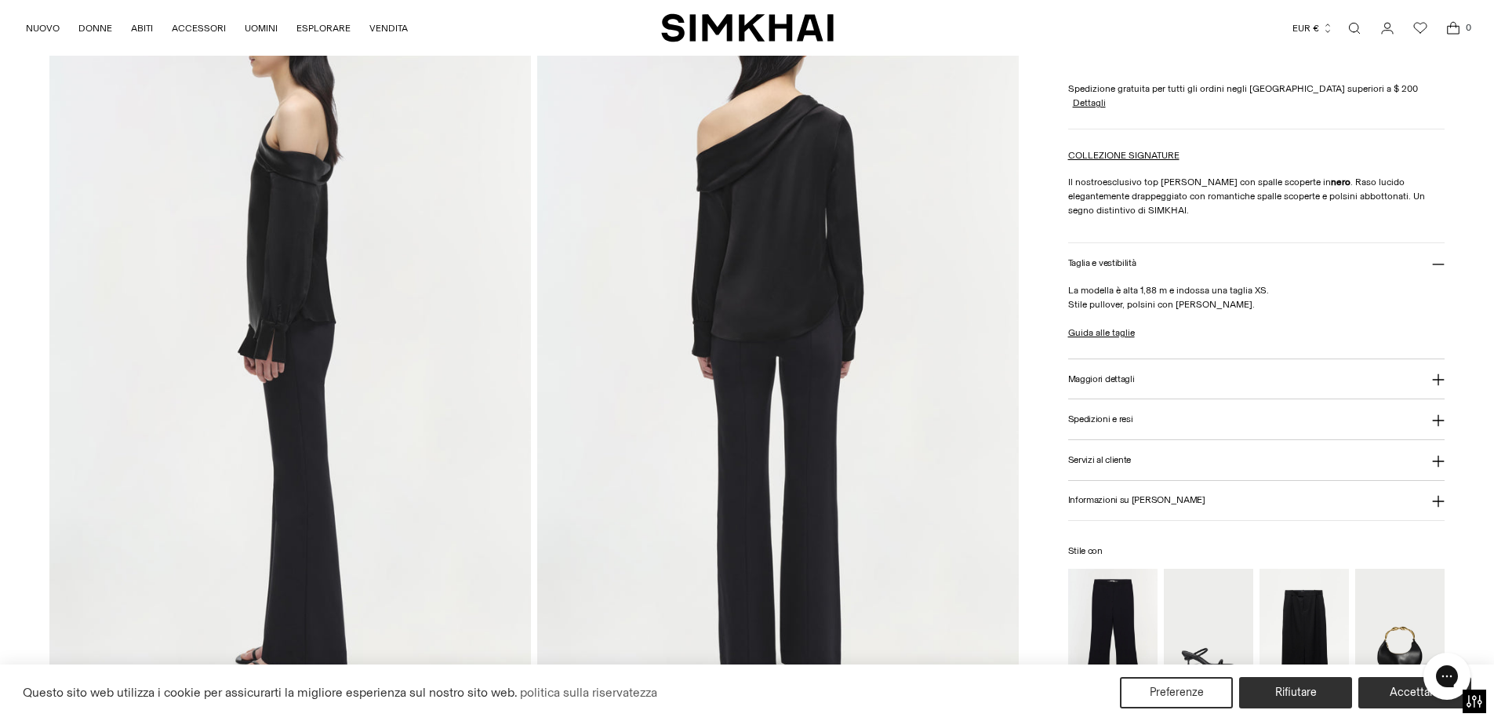
click at [1350, 22] on link "Apri la modalità di ricerca" at bounding box center [1354, 28] width 31 height 31
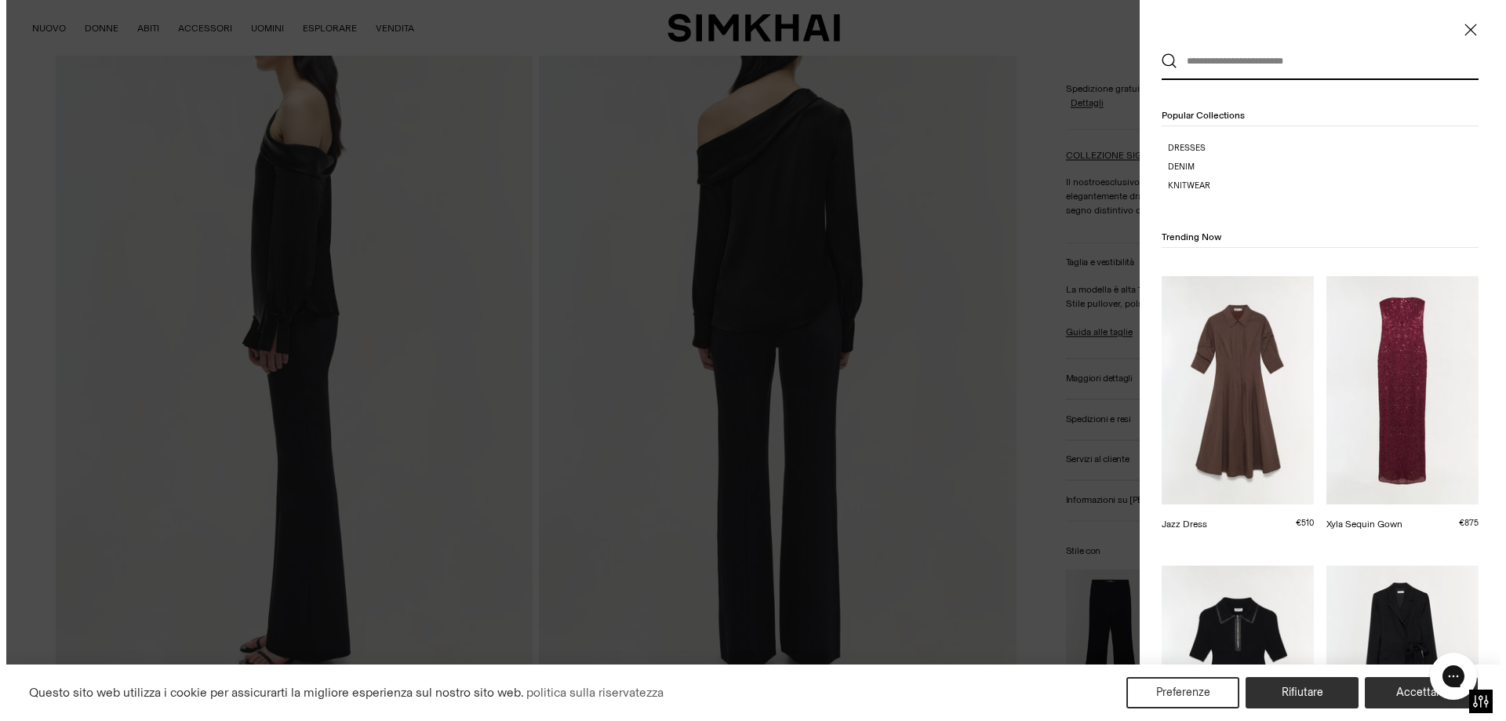
scroll to position [0, 0]
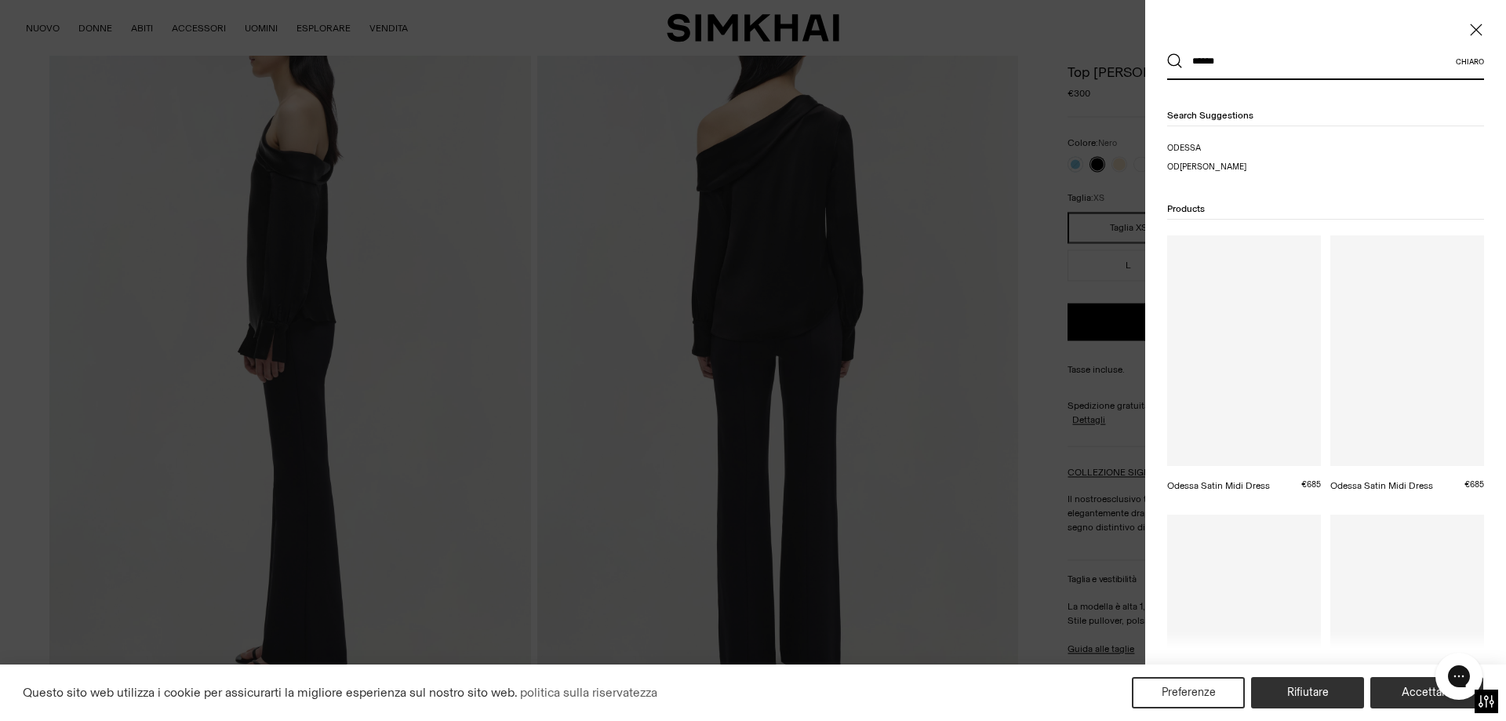
type input "******"
click at [1167, 53] on button "Ricerca" at bounding box center [1175, 61] width 16 height 16
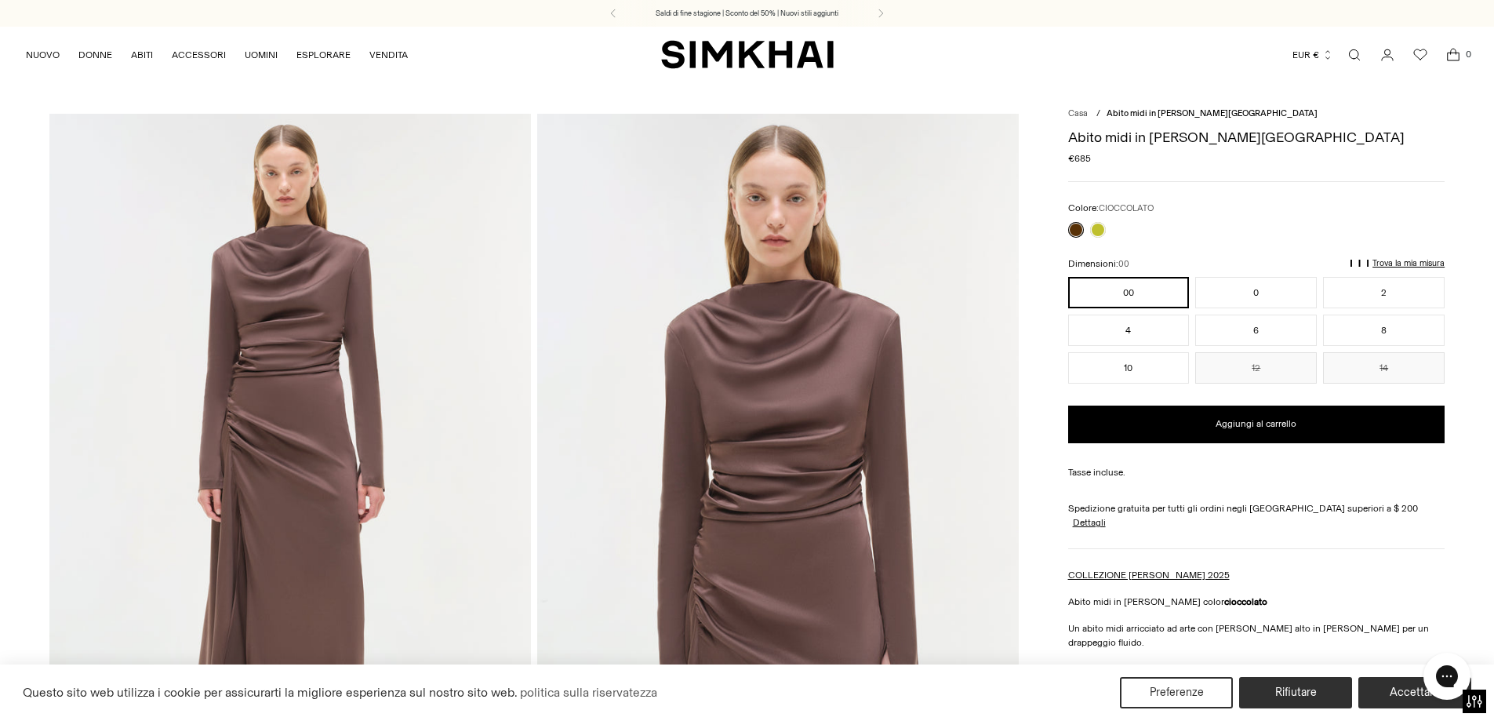
click at [1360, 51] on link "Apri la modalità di ricerca" at bounding box center [1354, 54] width 31 height 31
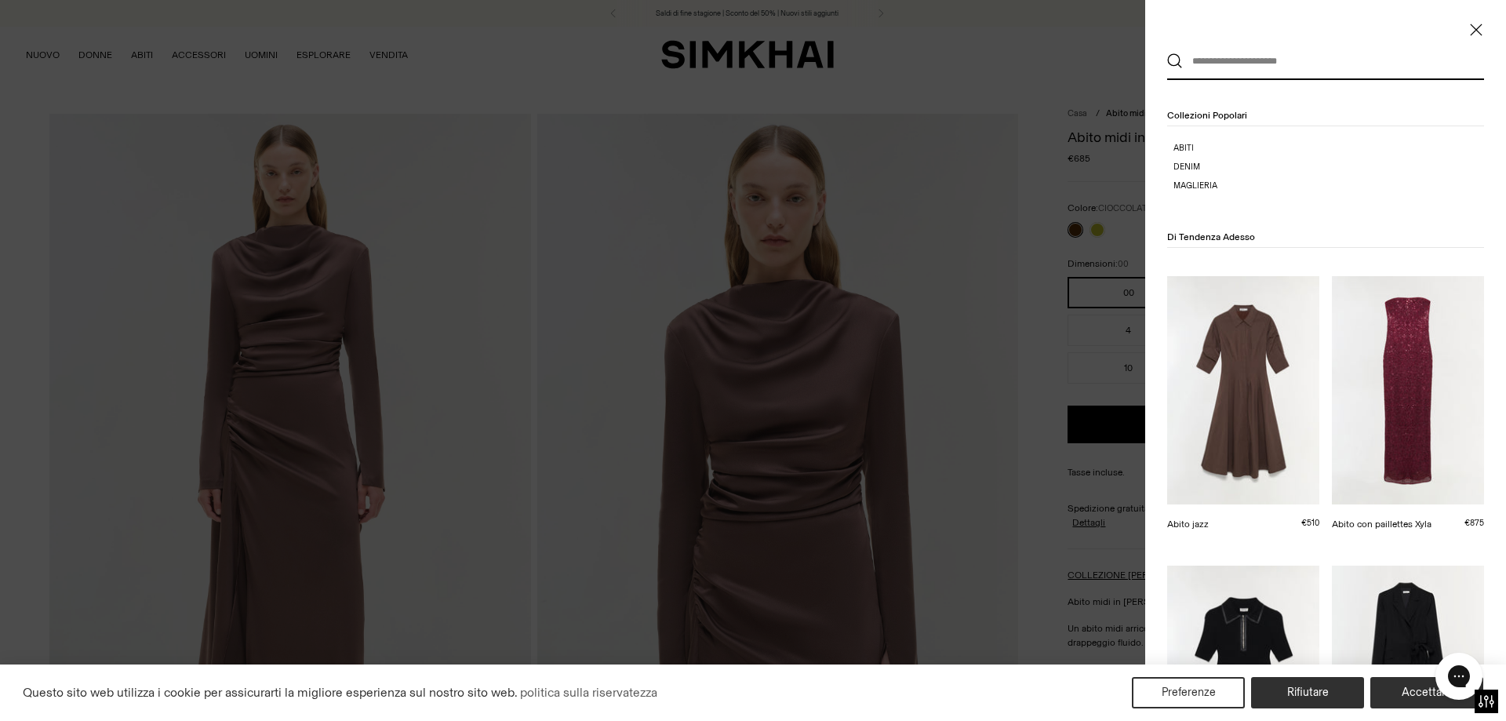
click at [1310, 69] on input "text" at bounding box center [1319, 61] width 273 height 35
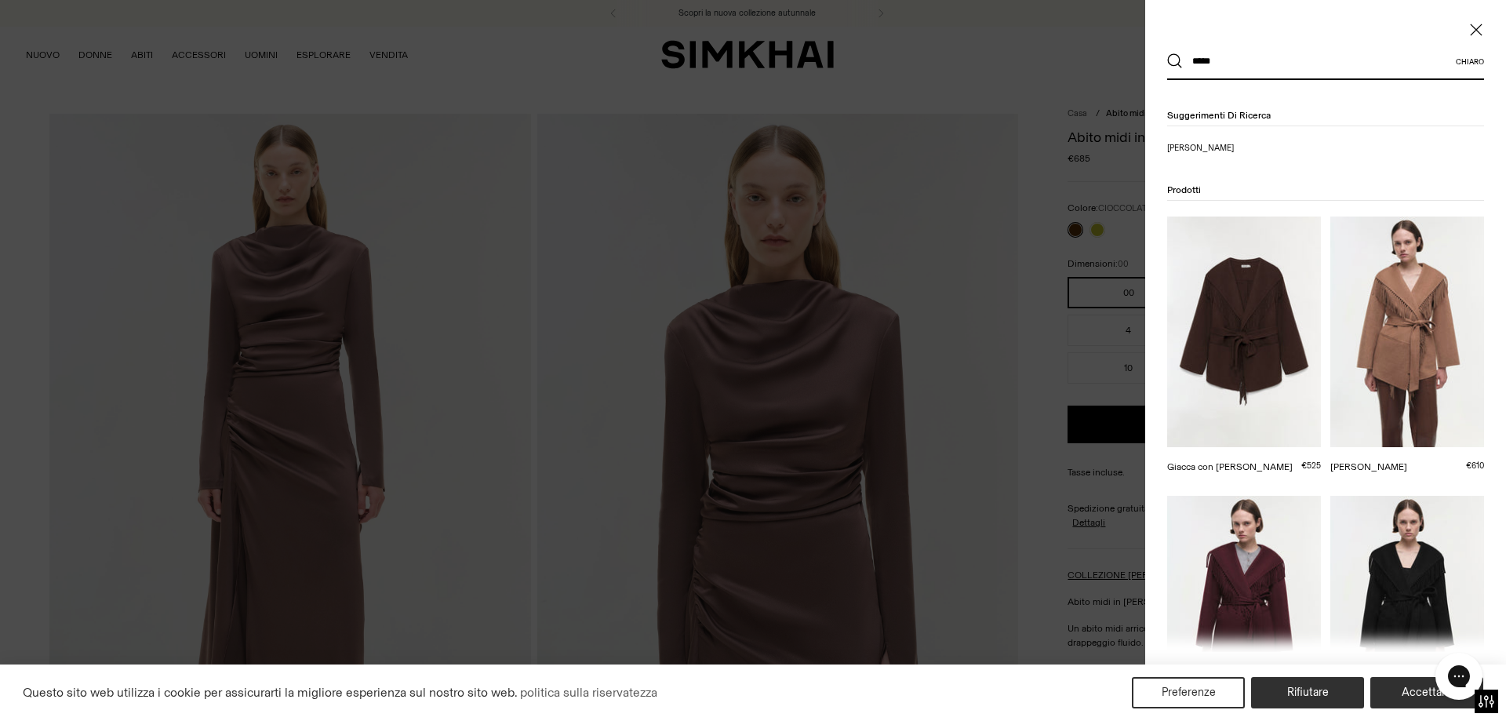
type input "*****"
click at [1391, 346] on img at bounding box center [1407, 331] width 154 height 231
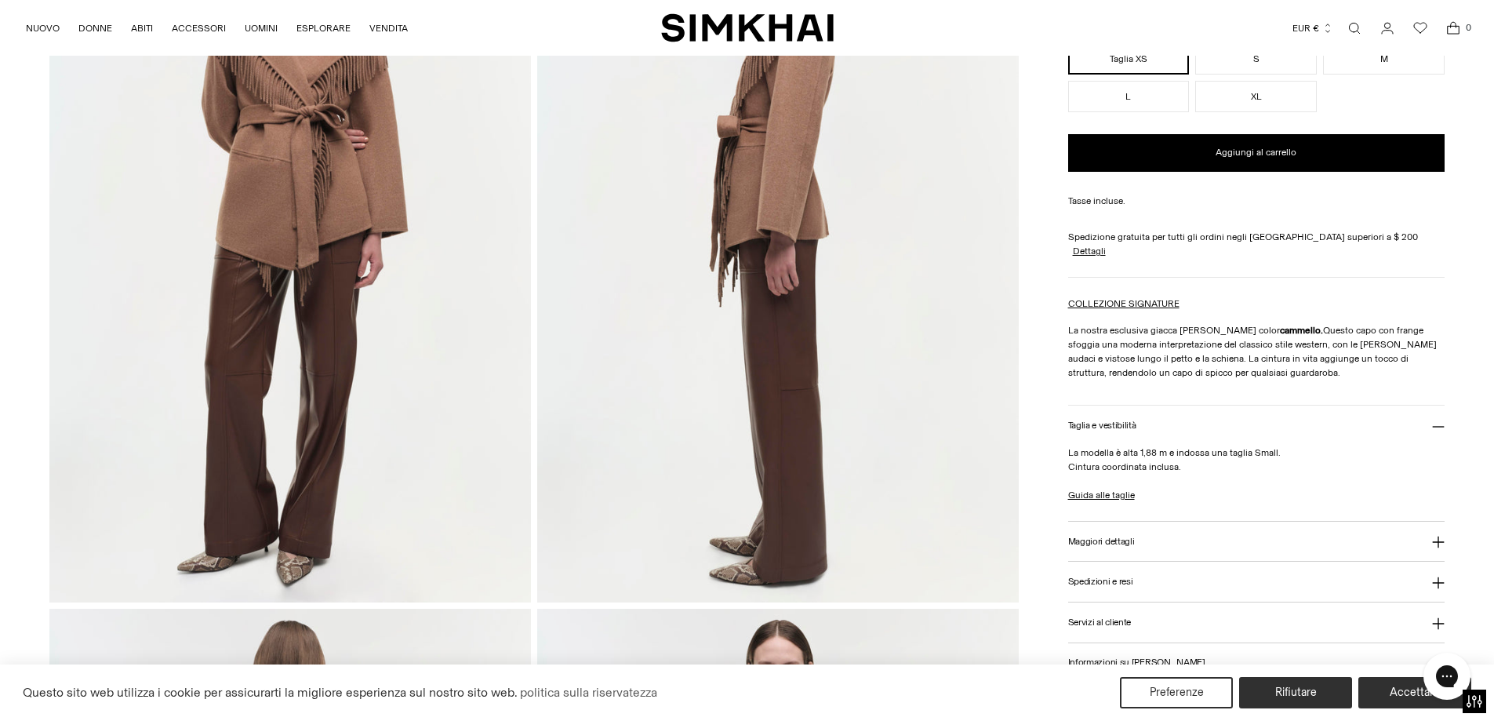
scroll to position [235, 0]
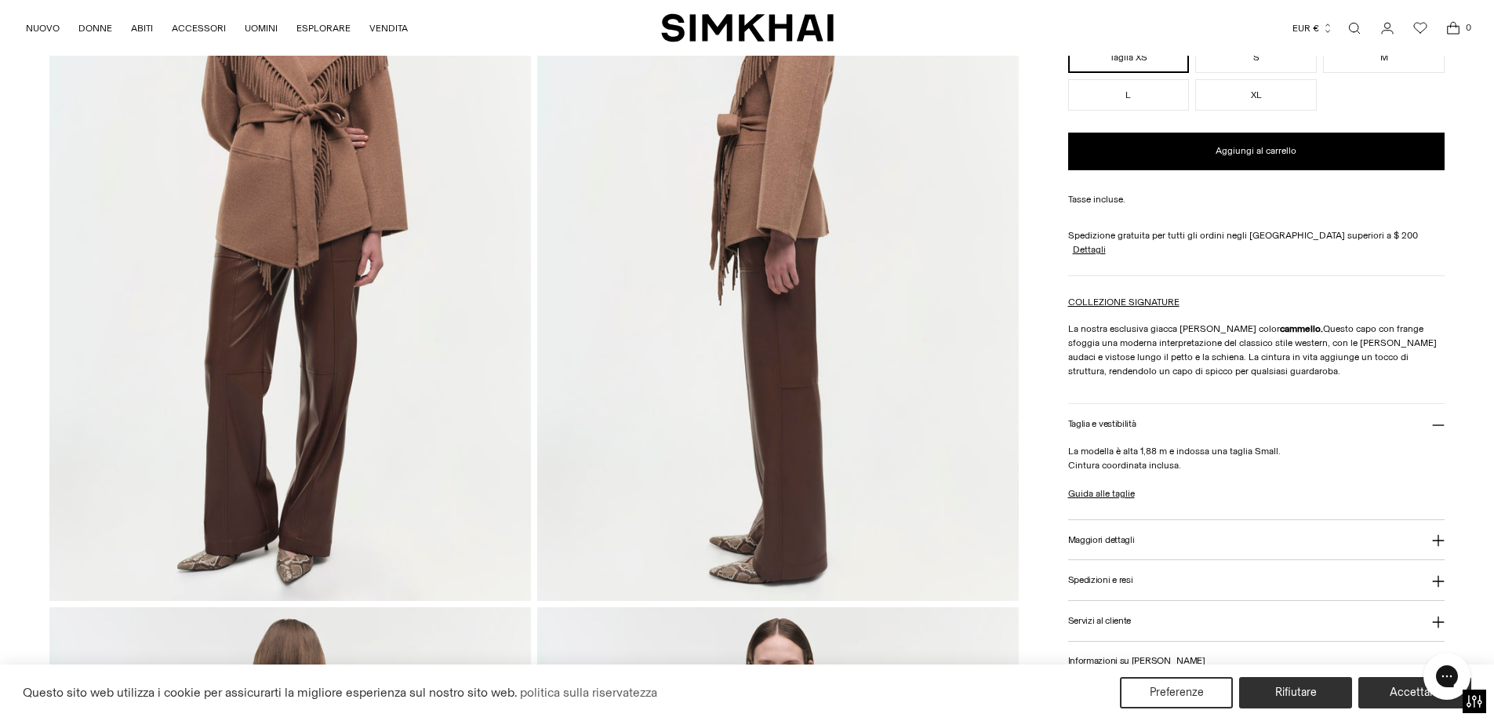
click at [1116, 534] on font "Maggiori dettagli" at bounding box center [1101, 539] width 67 height 11
